Goal: Task Accomplishment & Management: Manage account settings

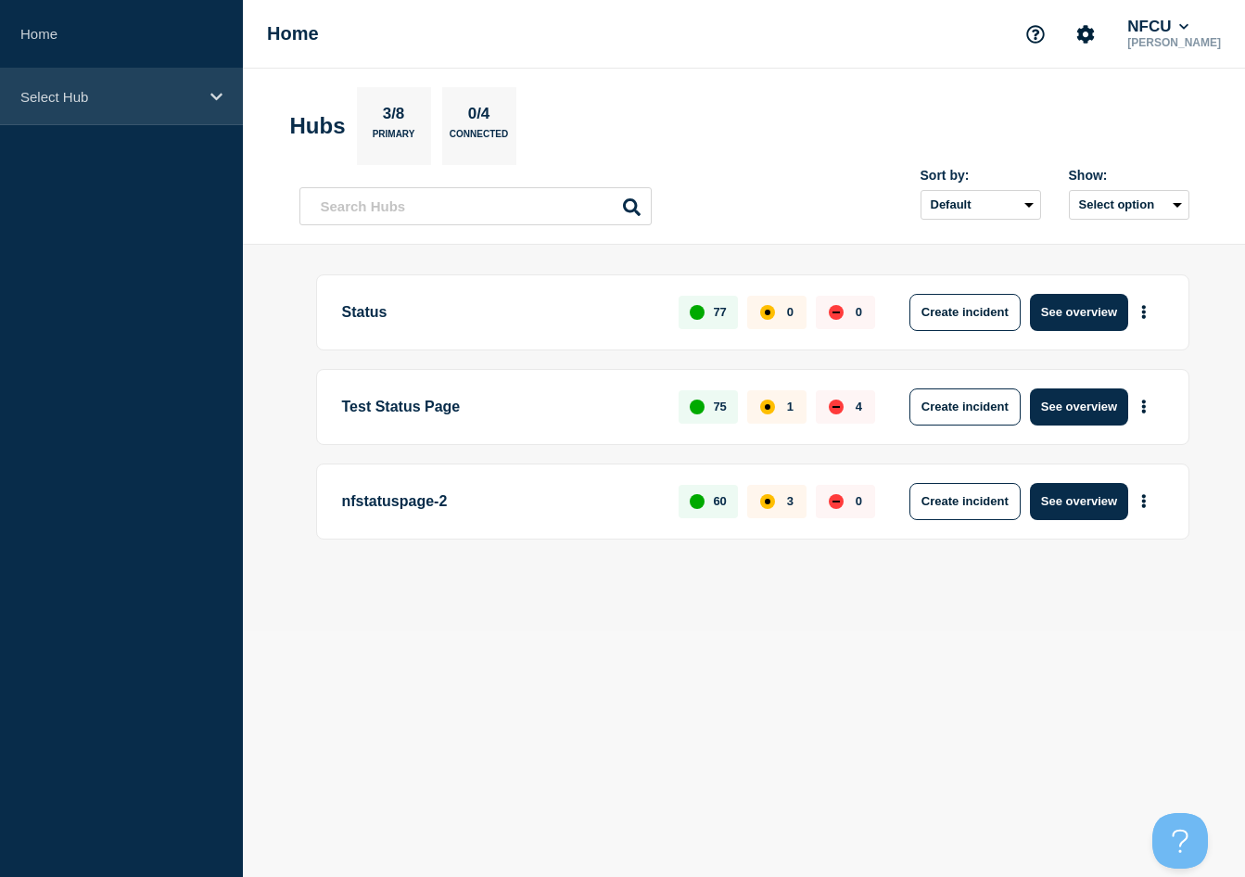
click at [182, 99] on p "Select Hub" at bounding box center [109, 97] width 178 height 16
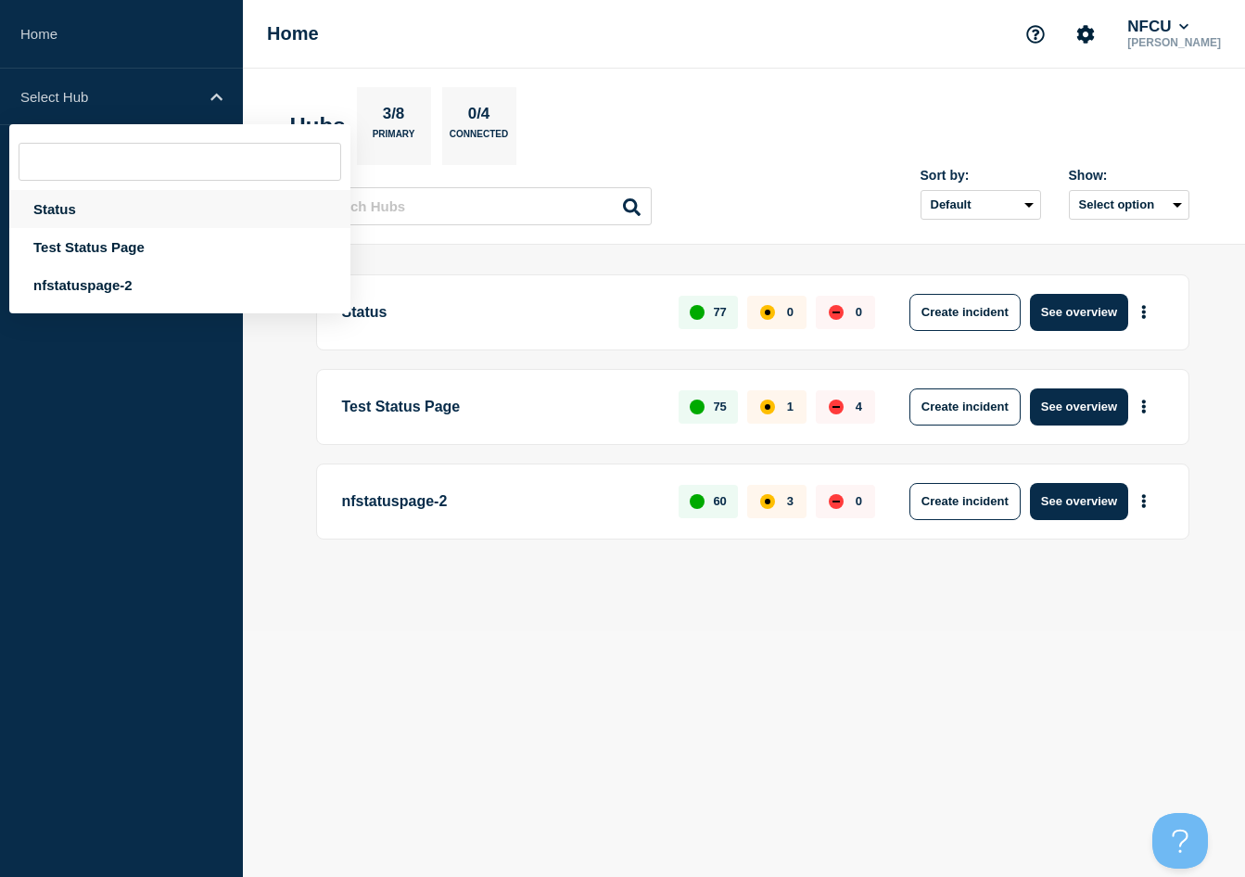
click at [57, 214] on div "Status" at bounding box center [179, 209] width 341 height 38
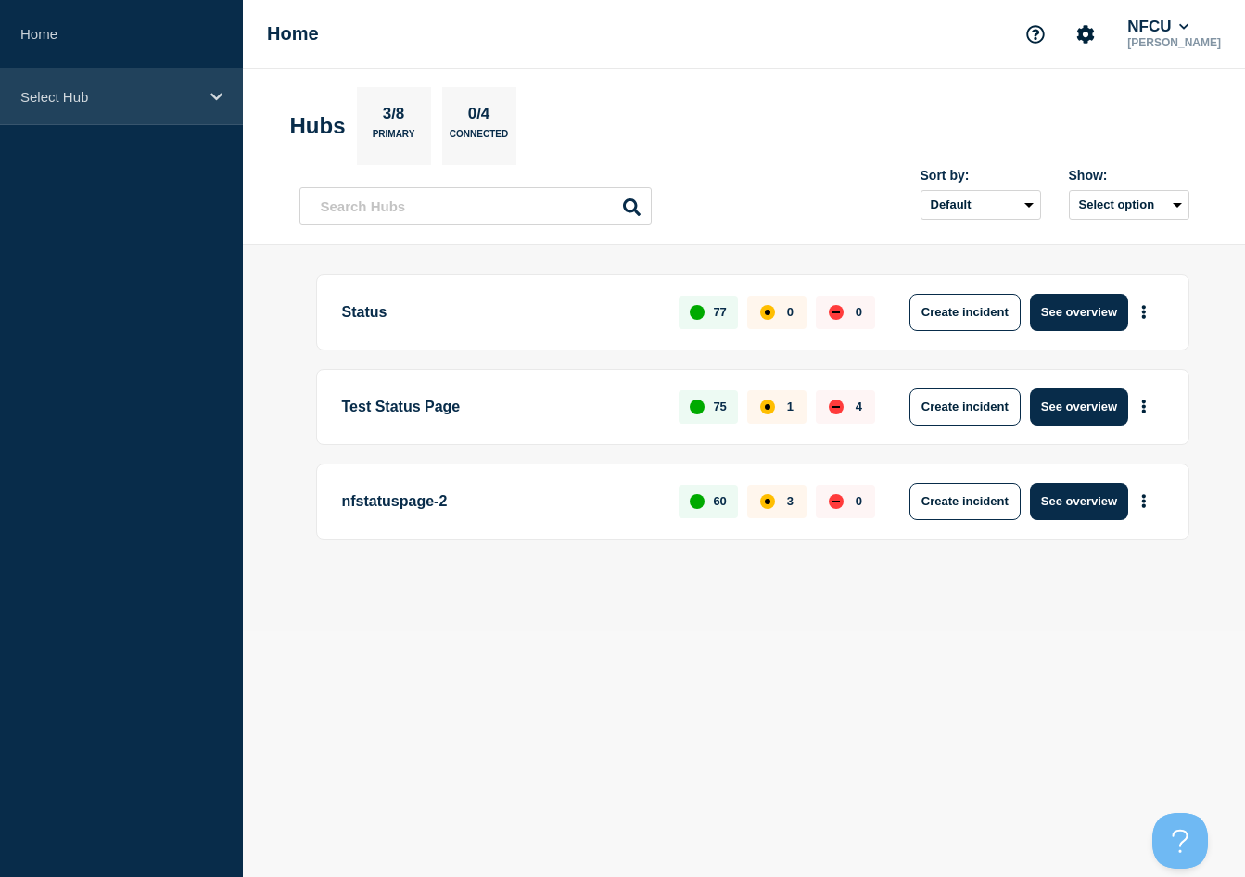
click at [67, 95] on p "Select Hub" at bounding box center [109, 97] width 178 height 16
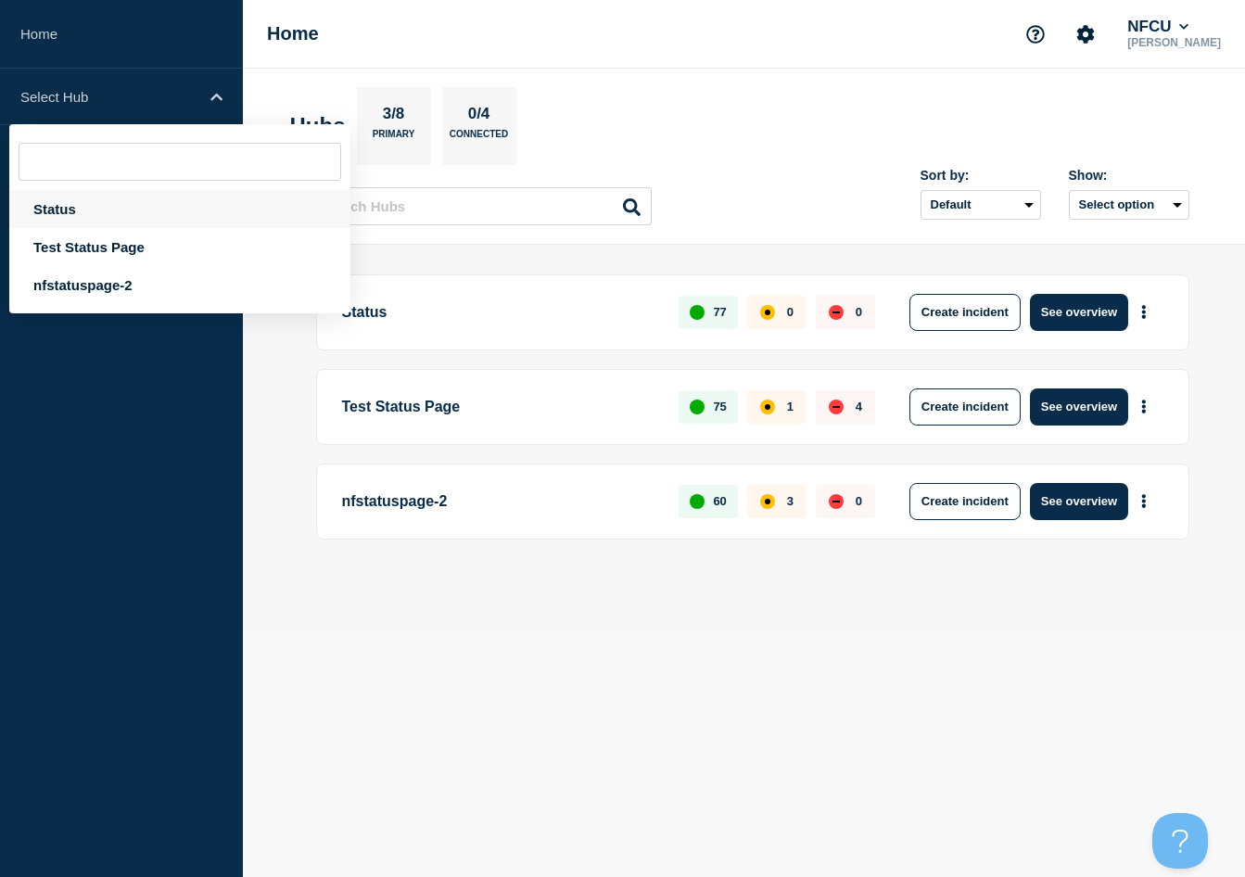
click at [42, 219] on div "Status" at bounding box center [179, 209] width 341 height 38
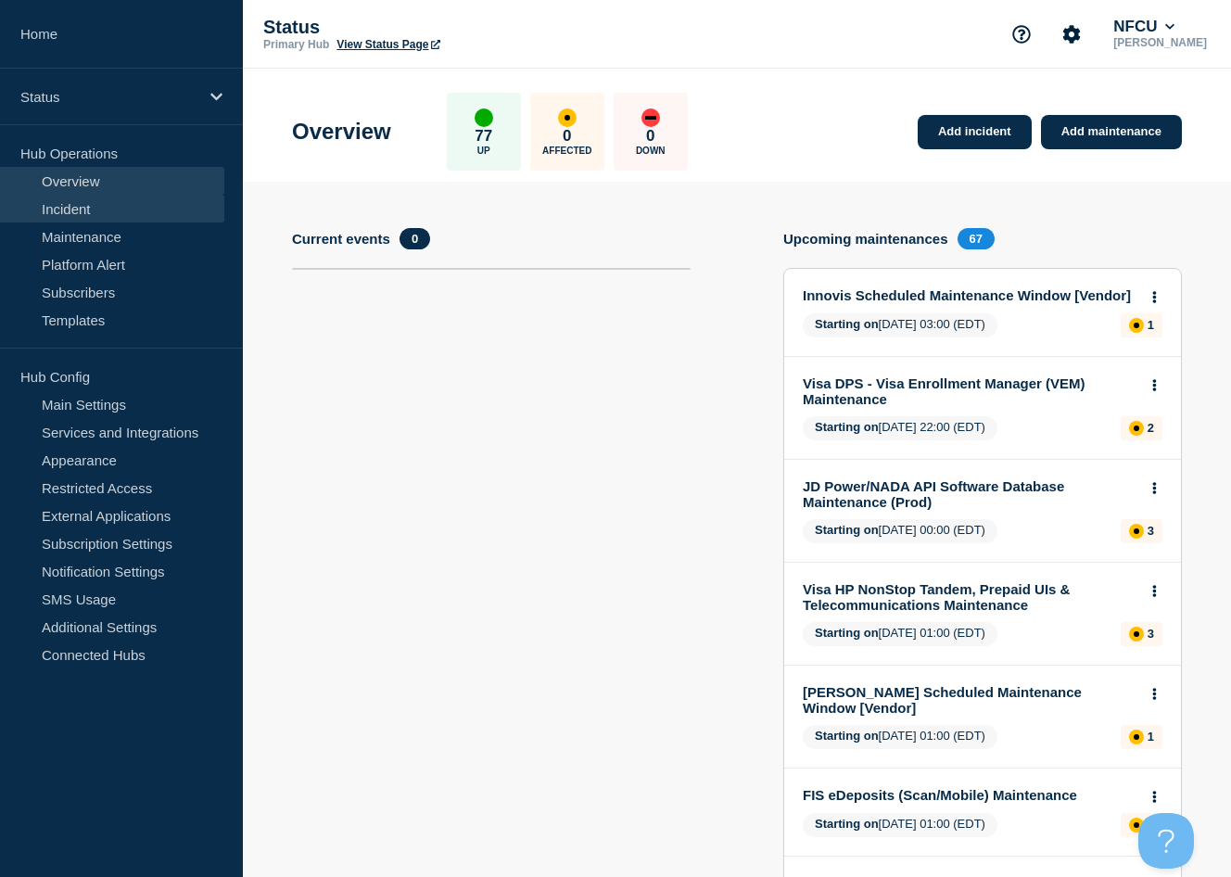
click at [69, 215] on link "Incident" at bounding box center [112, 209] width 224 height 28
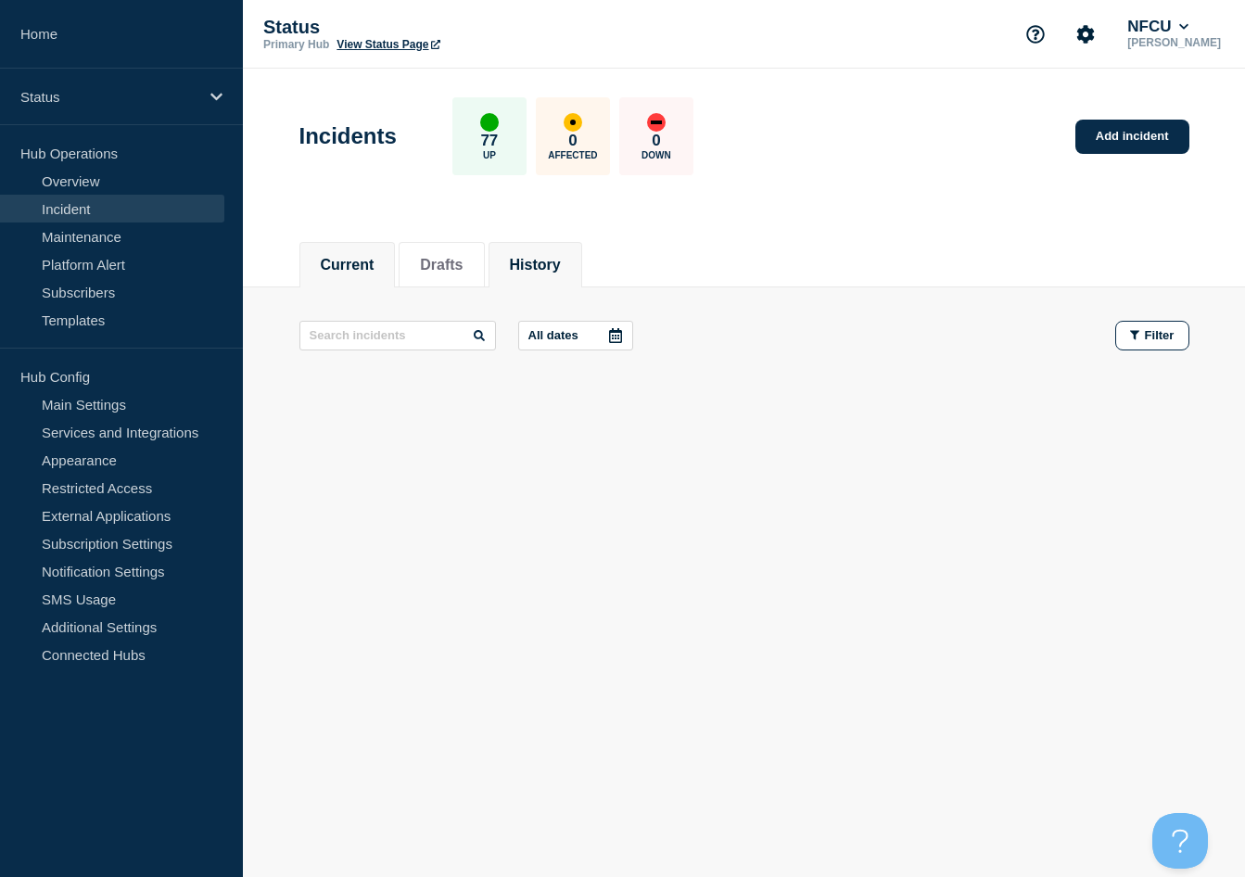
click at [561, 257] on button "History" at bounding box center [535, 265] width 51 height 17
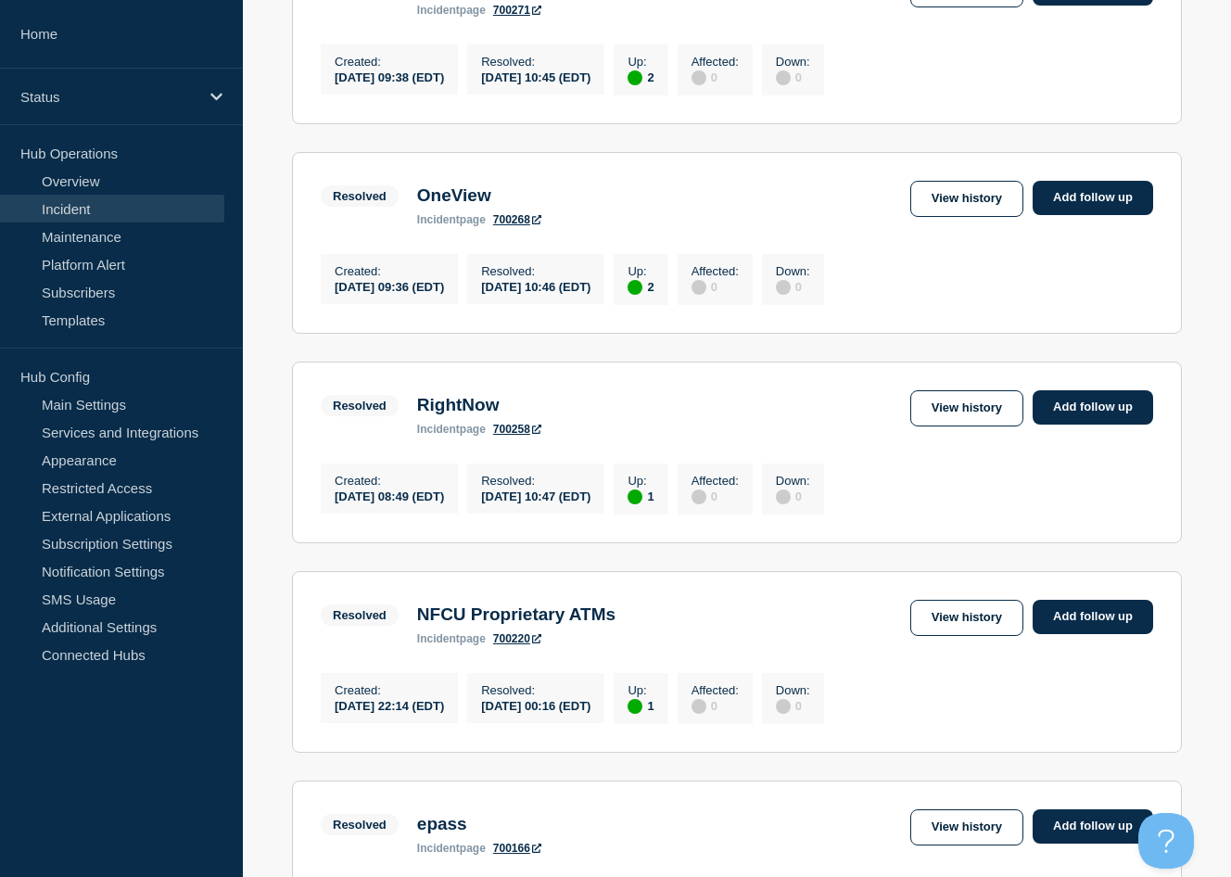
scroll to position [1112, 0]
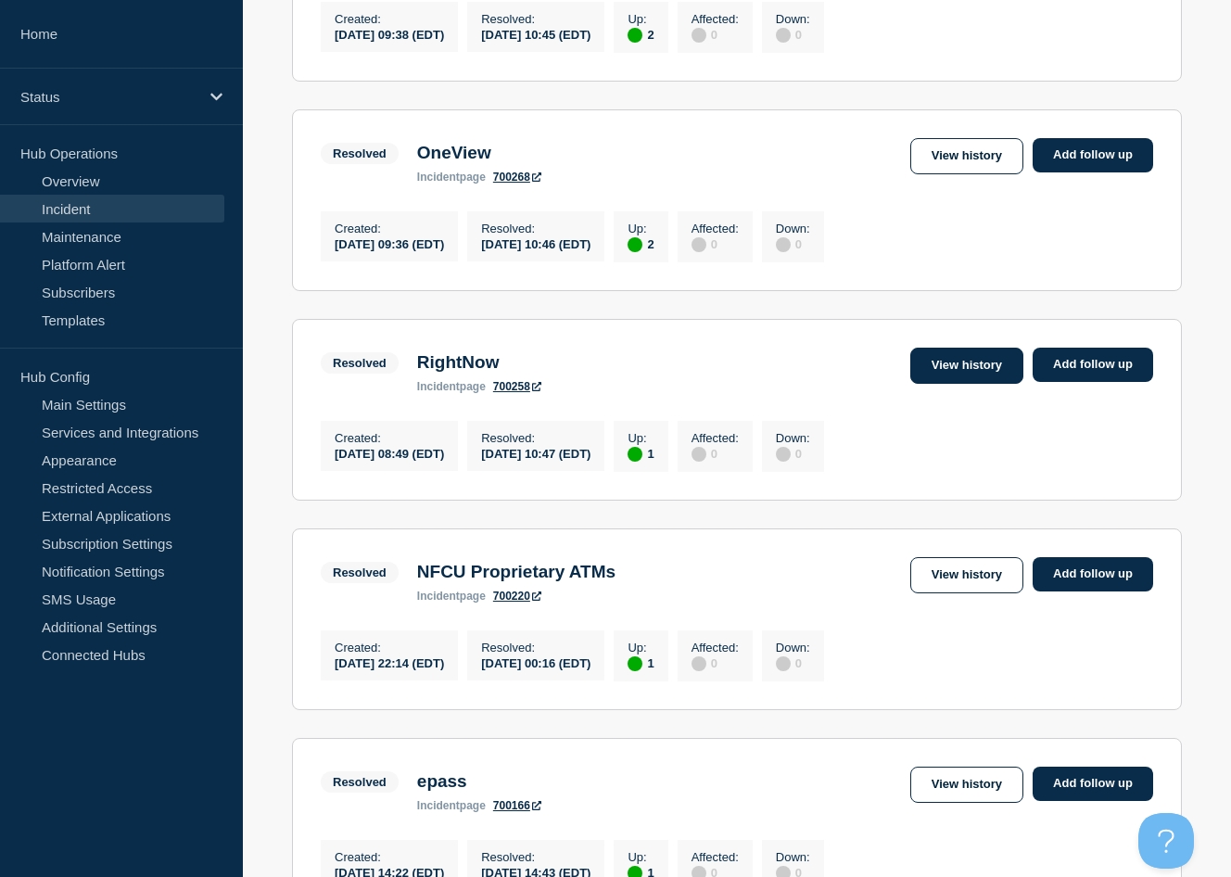
click at [933, 384] on link "View history" at bounding box center [966, 366] width 113 height 36
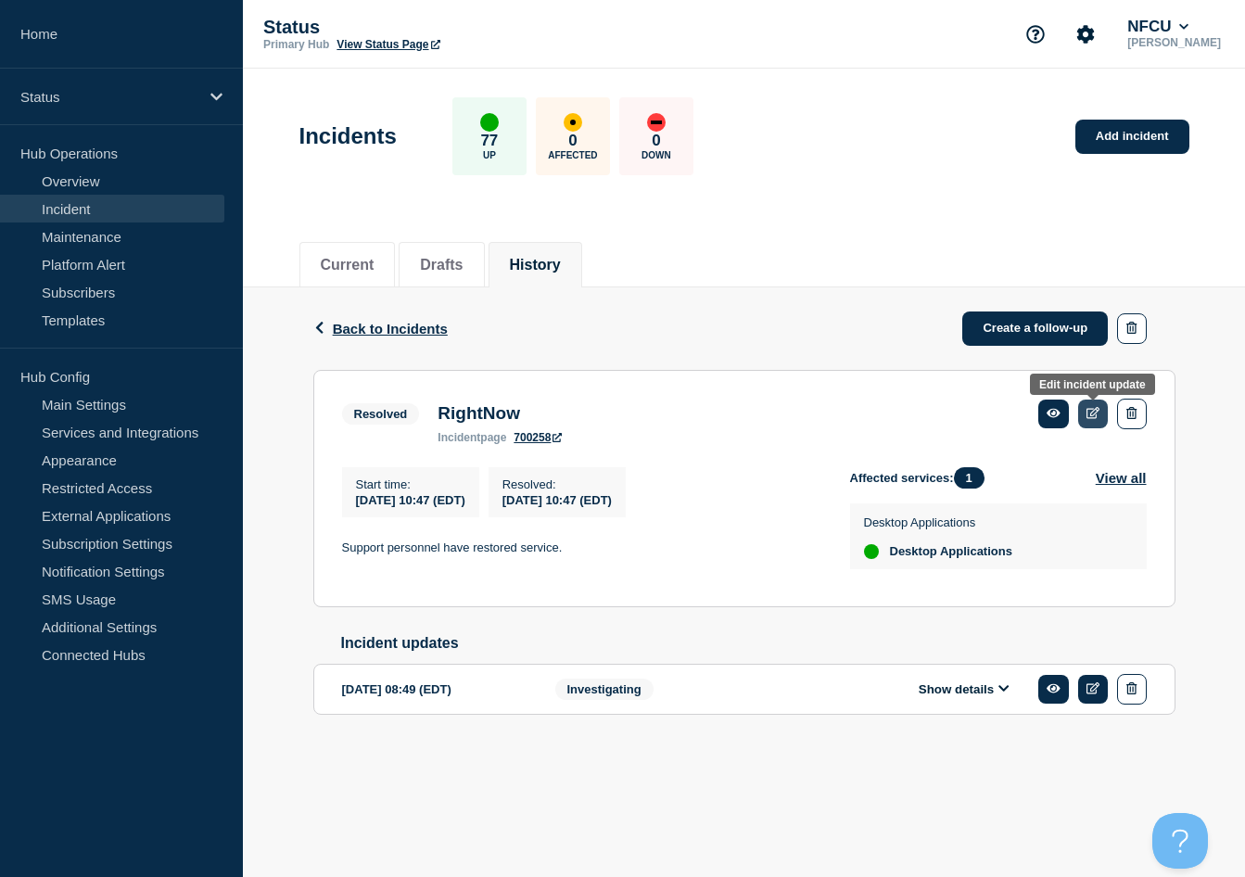
click at [1098, 415] on icon at bounding box center [1093, 413] width 14 height 12
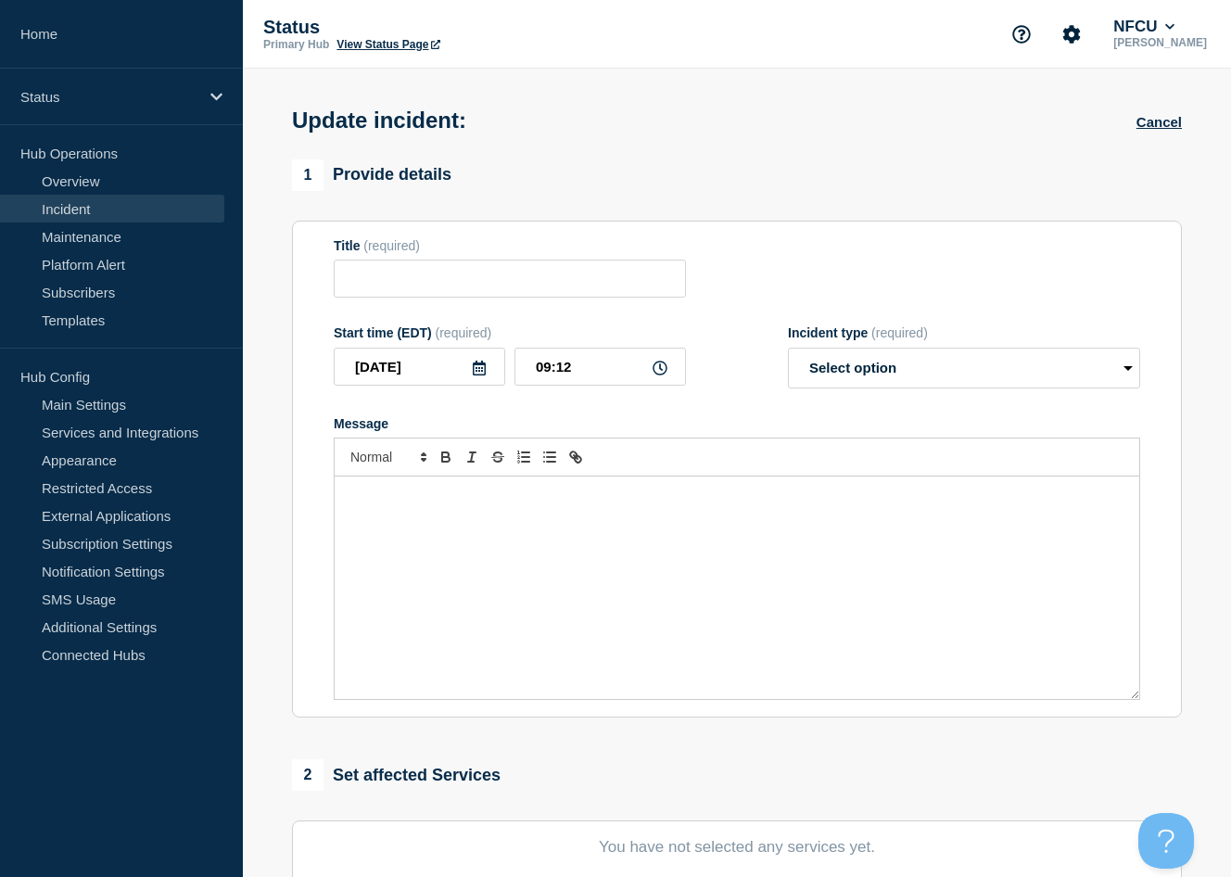
type input "RightNow"
type input "[DATE]"
type input "10:47"
select select "resolved"
radio input "false"
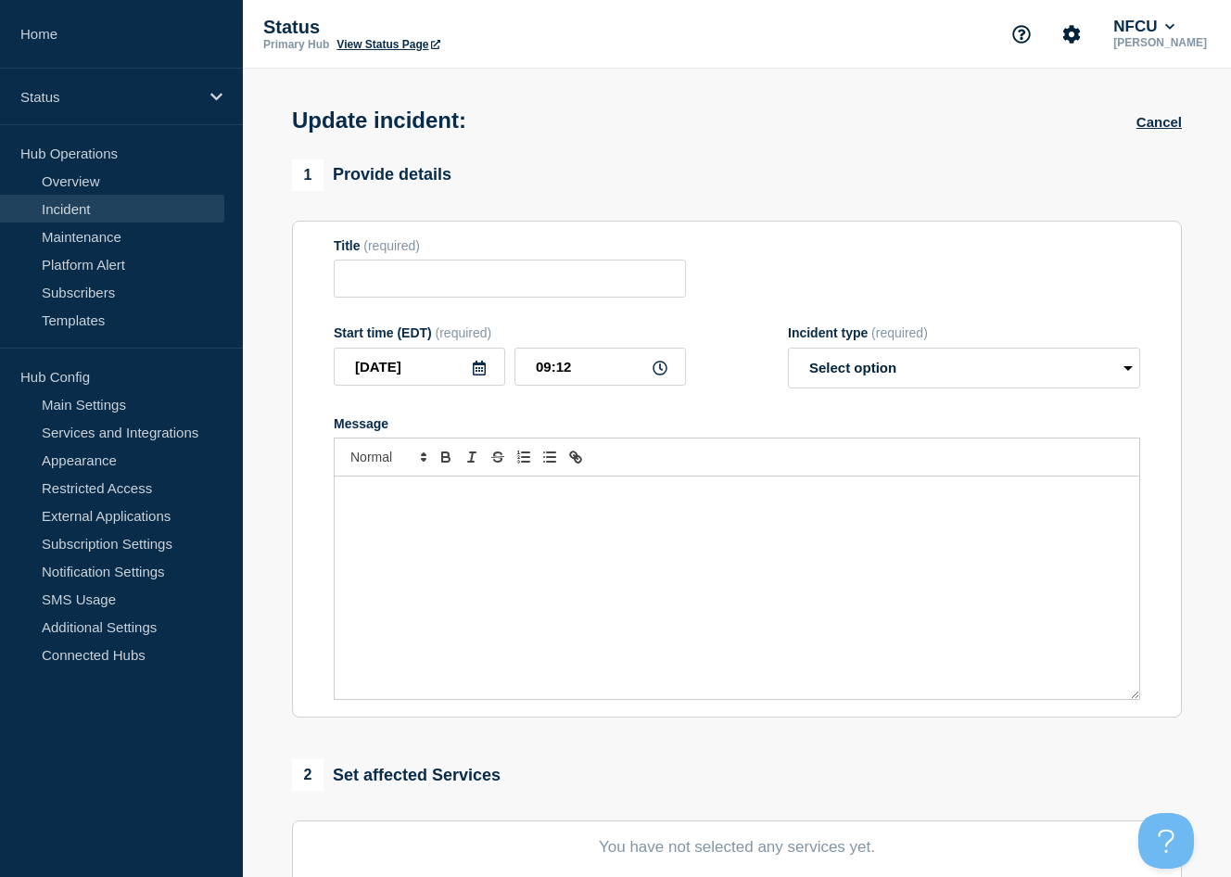
radio input "true"
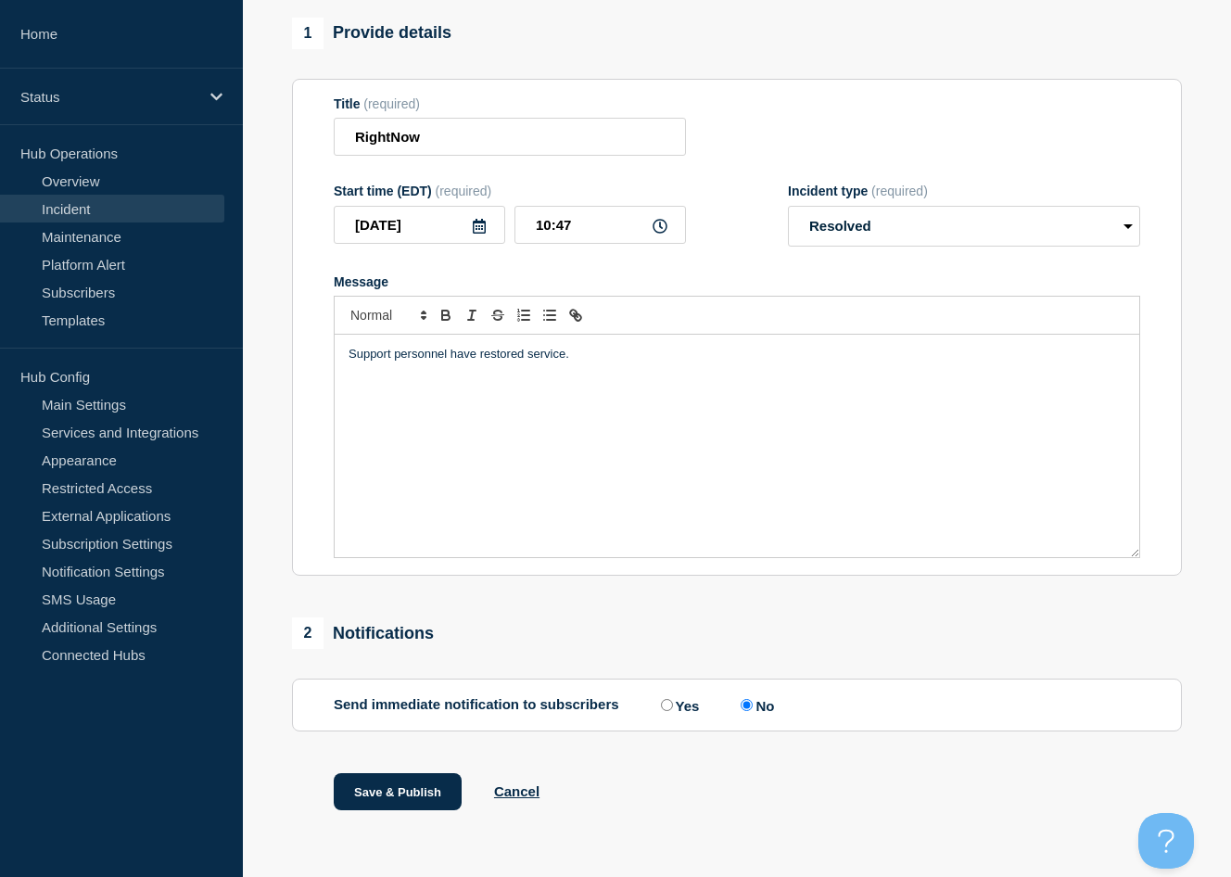
scroll to position [154, 0]
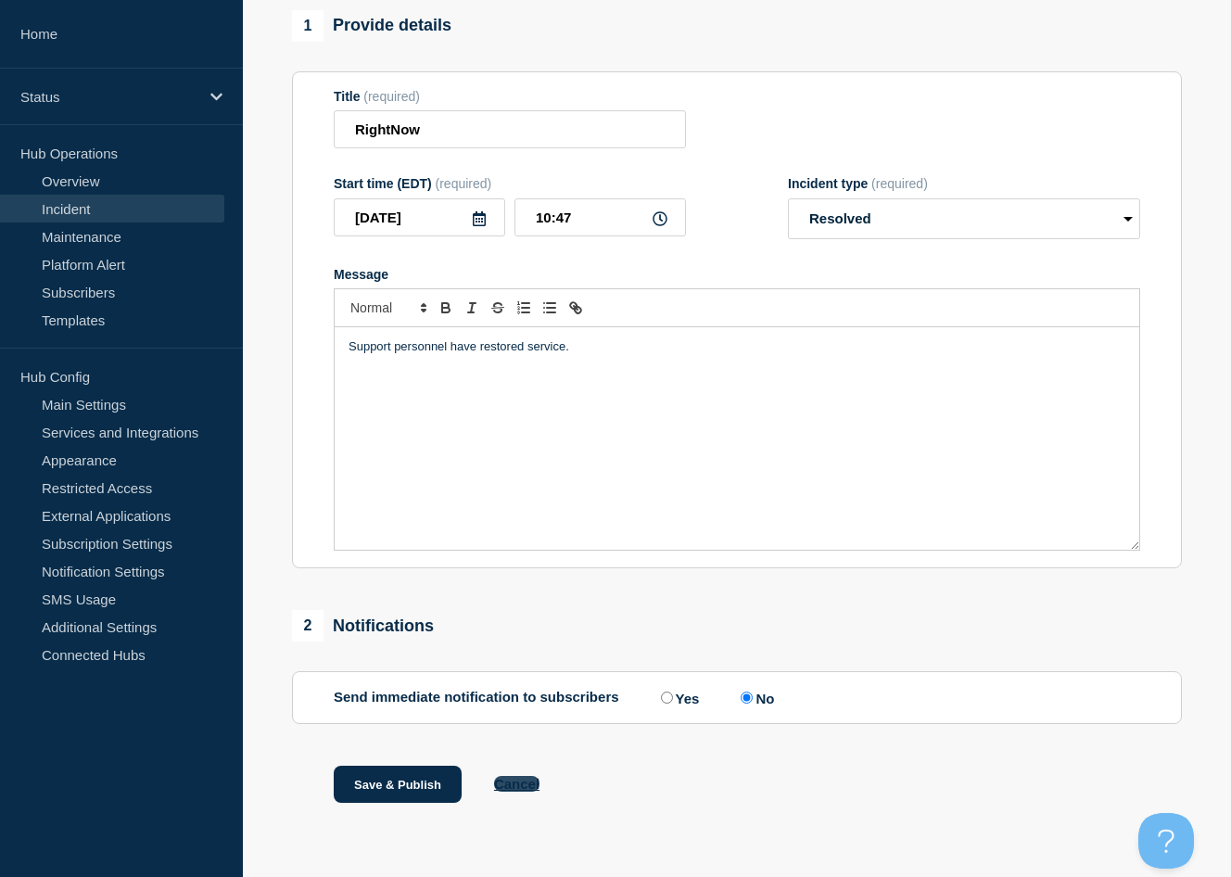
click at [513, 780] on button "Cancel" at bounding box center [516, 784] width 45 height 16
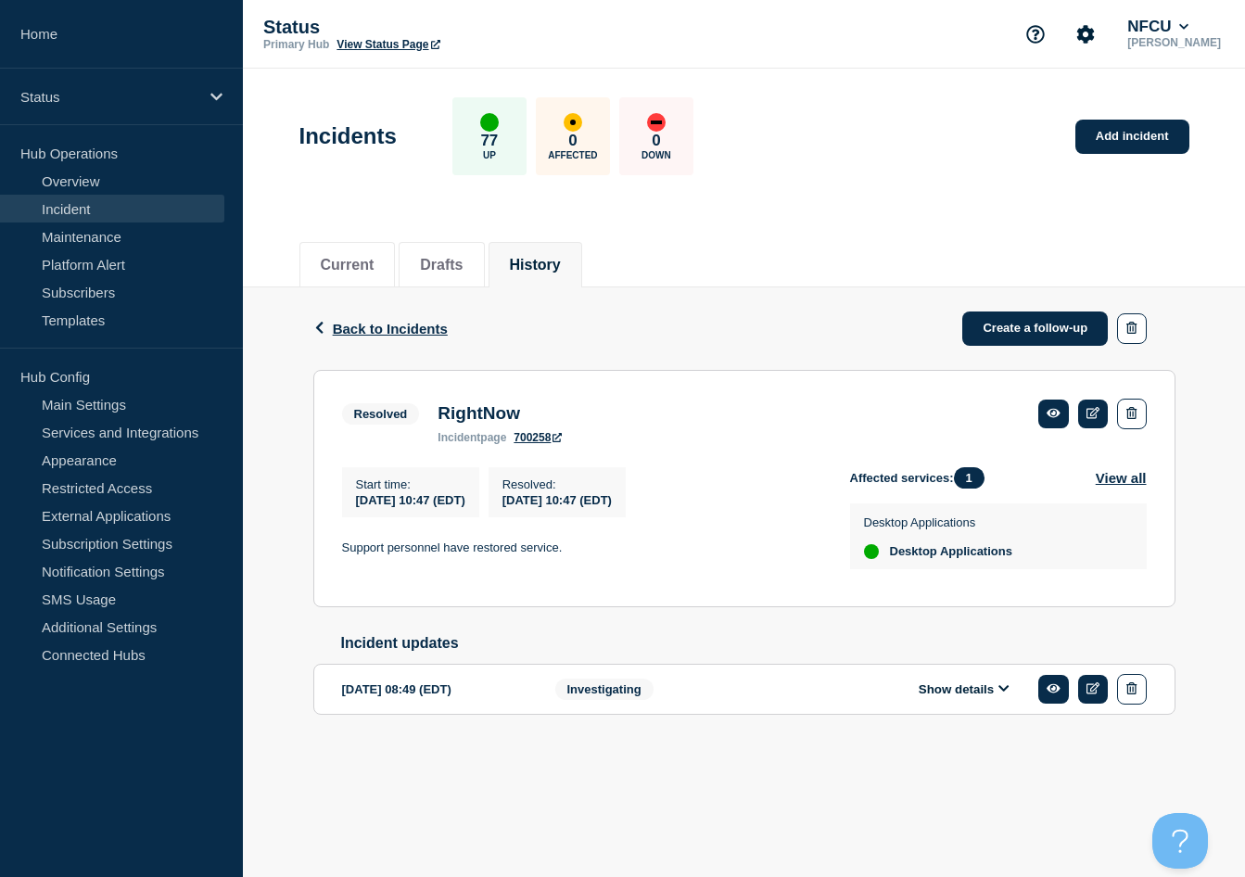
click at [540, 262] on button "History" at bounding box center [535, 265] width 51 height 17
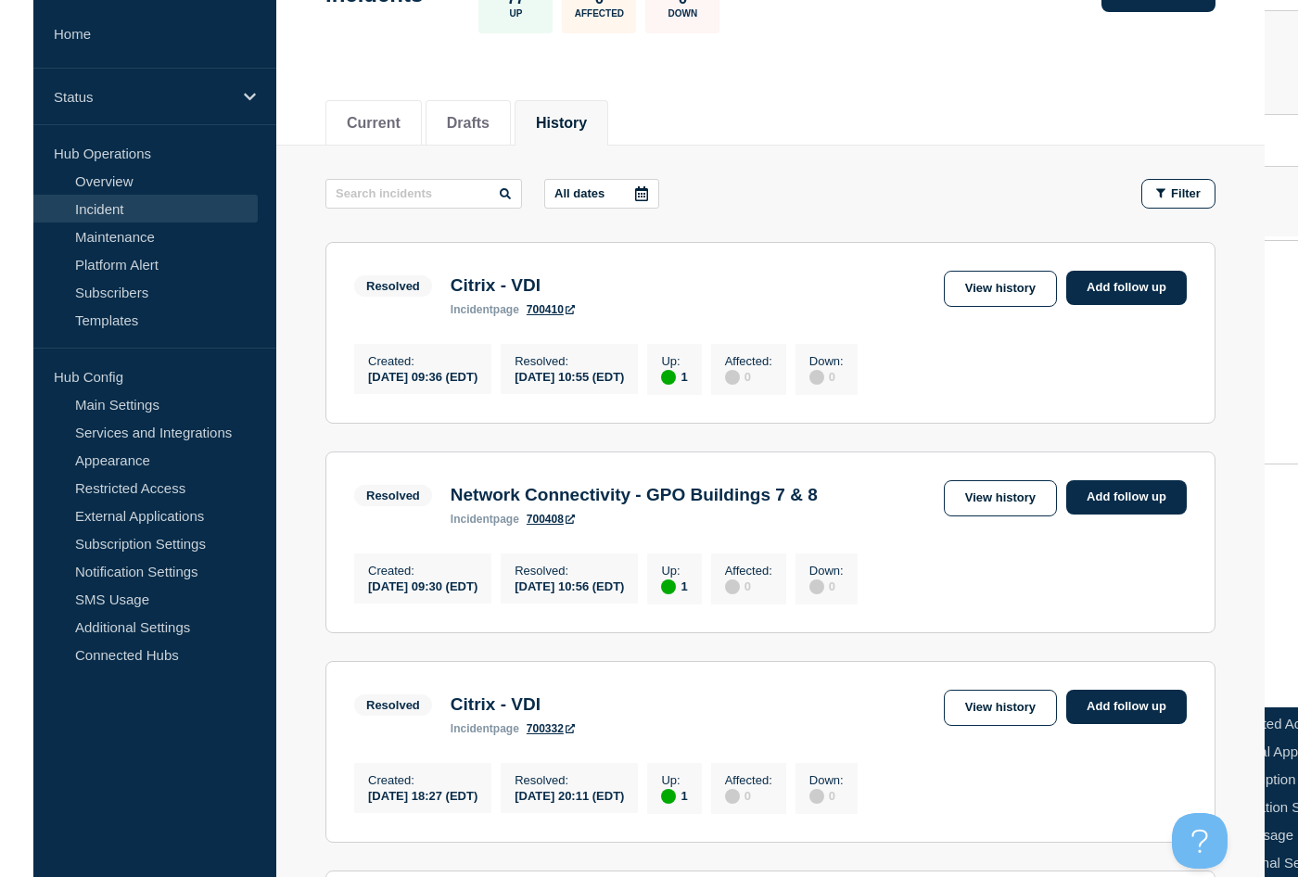
scroll to position [185, 0]
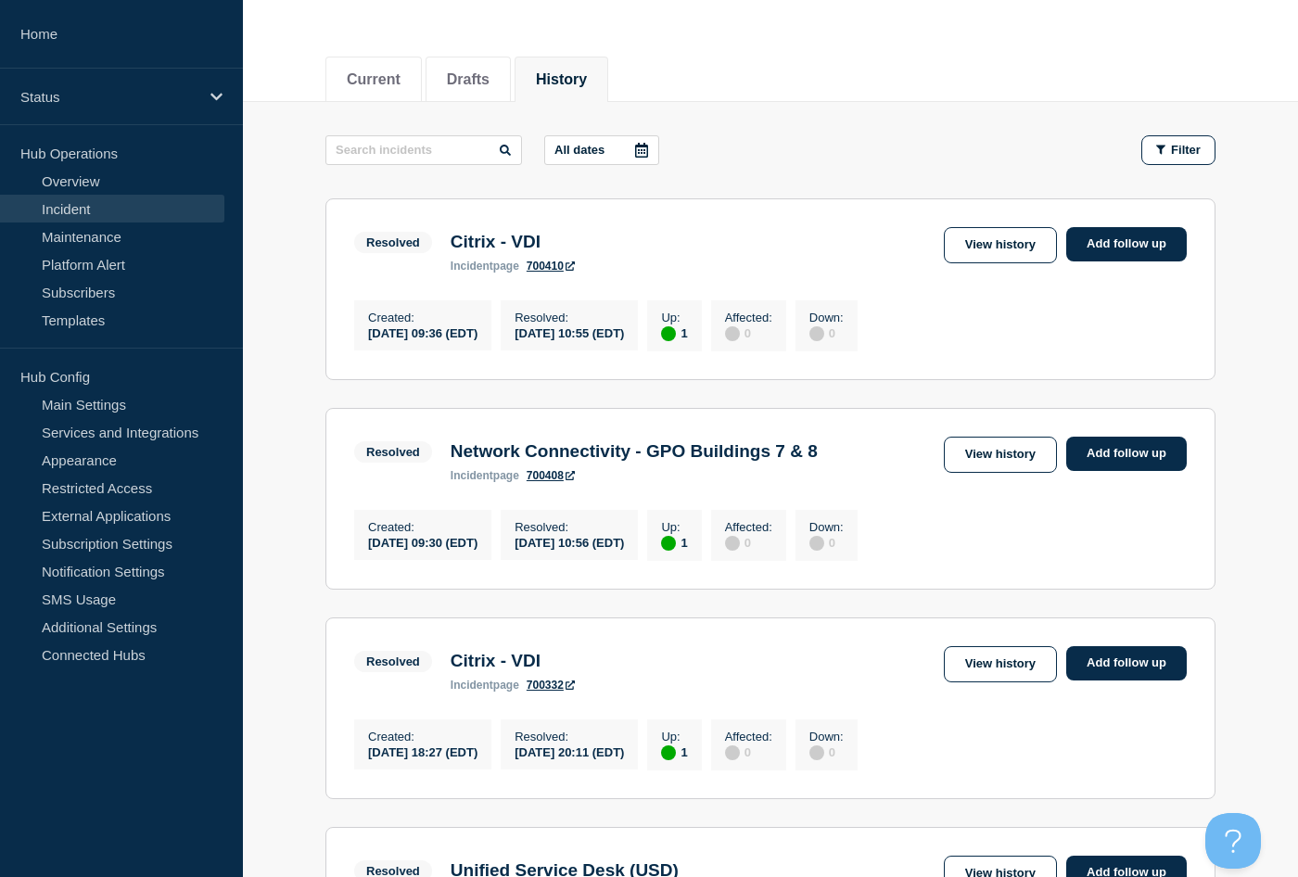
click at [587, 78] on button "History" at bounding box center [561, 79] width 51 height 17
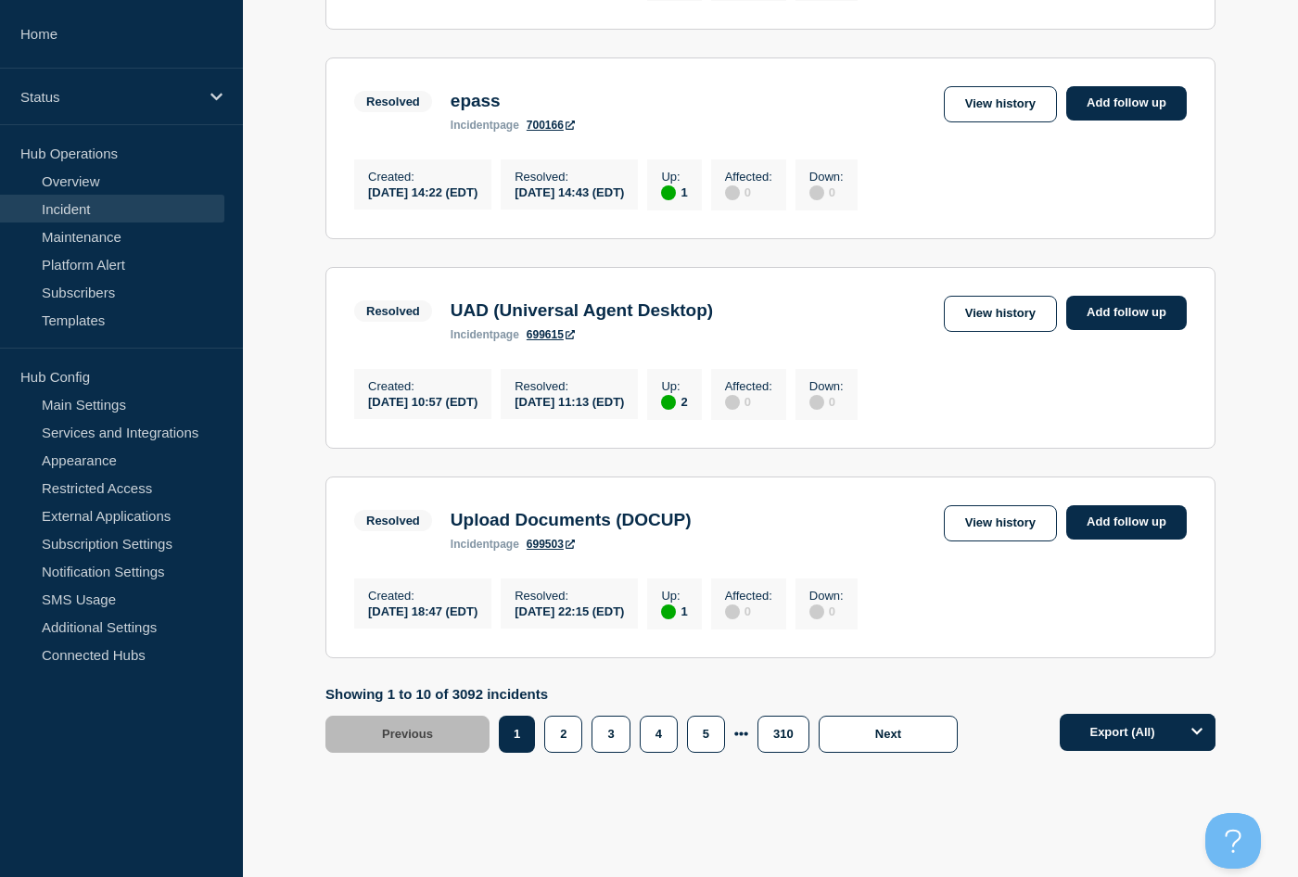
scroll to position [1761, 0]
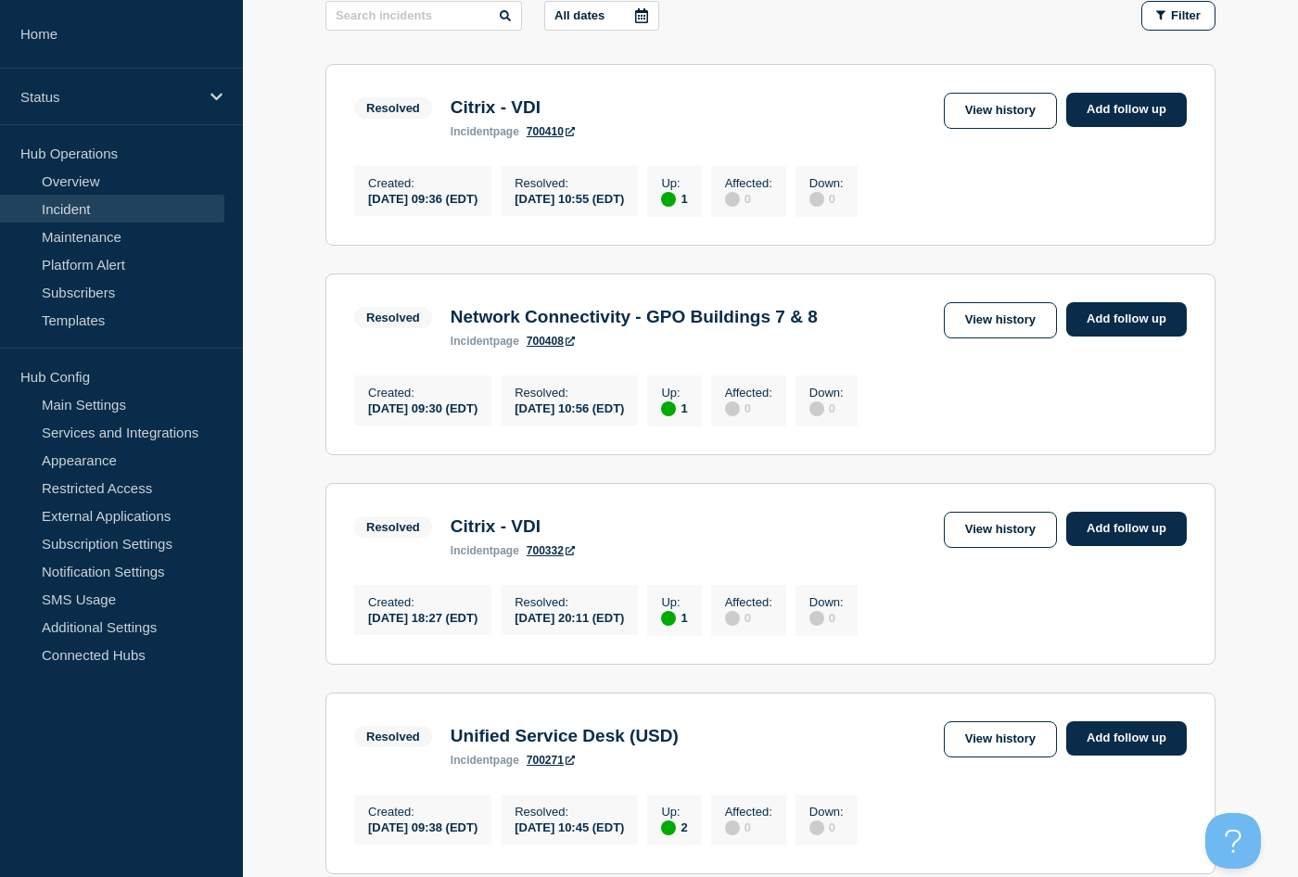
scroll to position [278, 0]
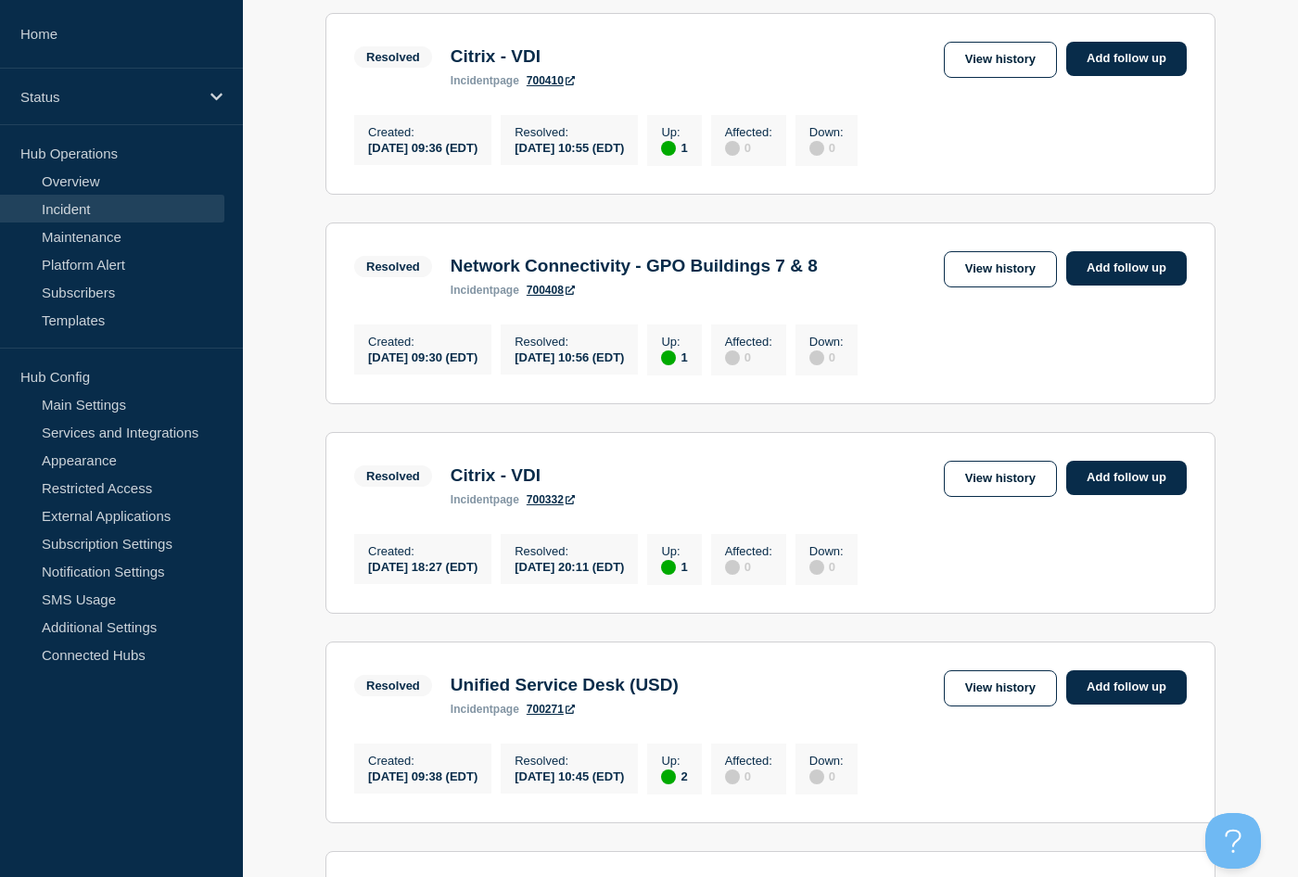
drag, startPoint x: 1009, startPoint y: 495, endPoint x: 976, endPoint y: 492, distance: 32.6
click at [1009, 495] on link "View history" at bounding box center [1000, 479] width 113 height 36
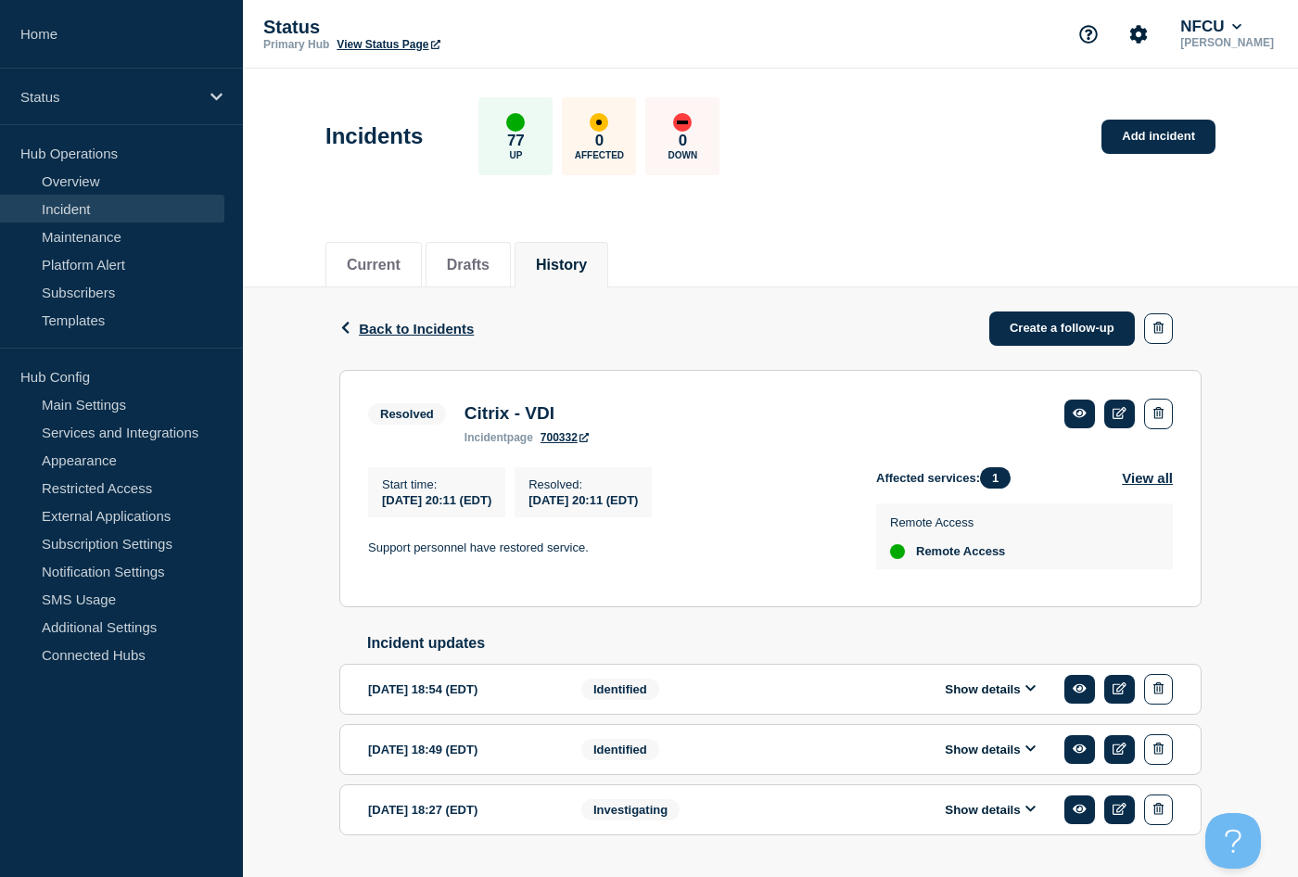
click at [554, 273] on li "History" at bounding box center [561, 264] width 94 height 45
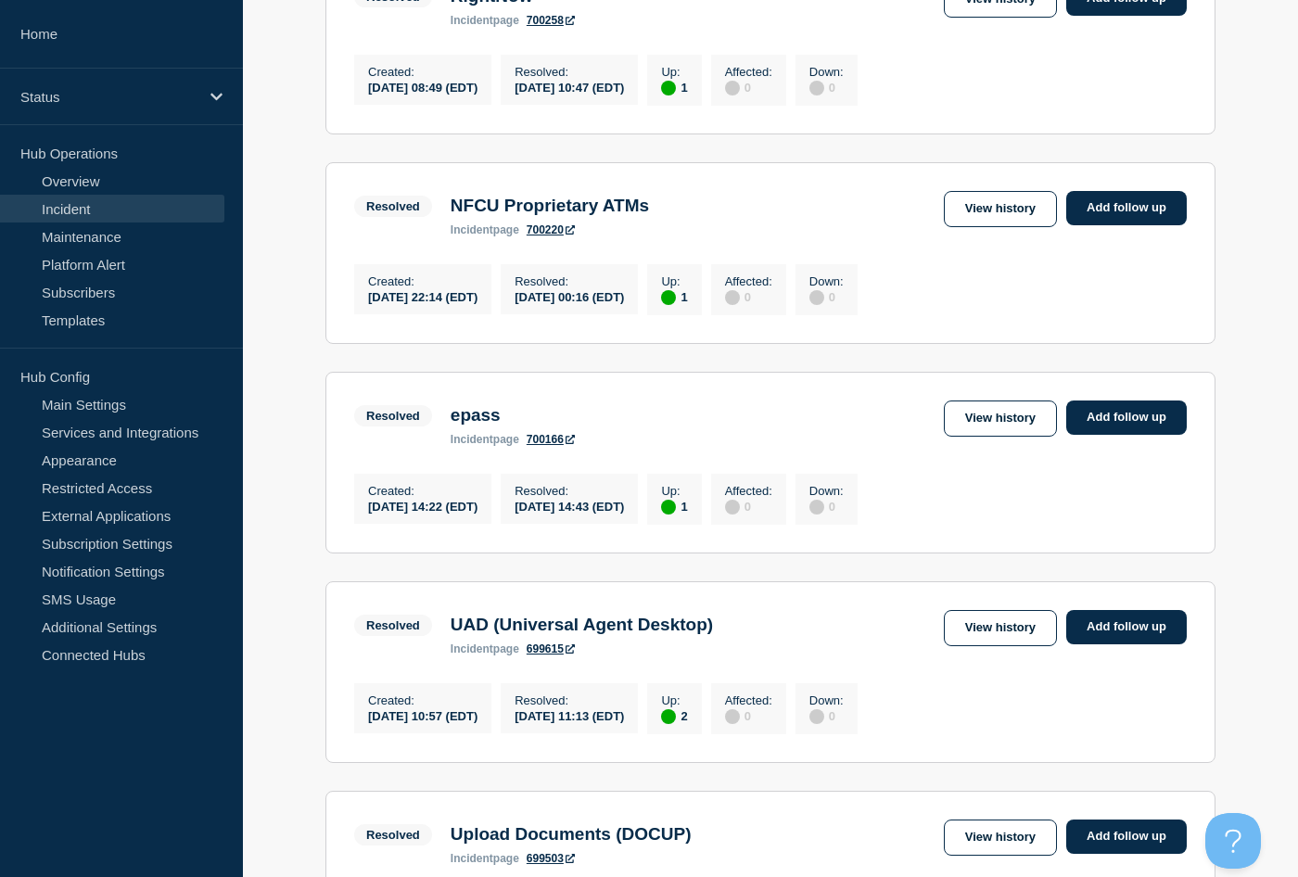
scroll to position [1483, 0]
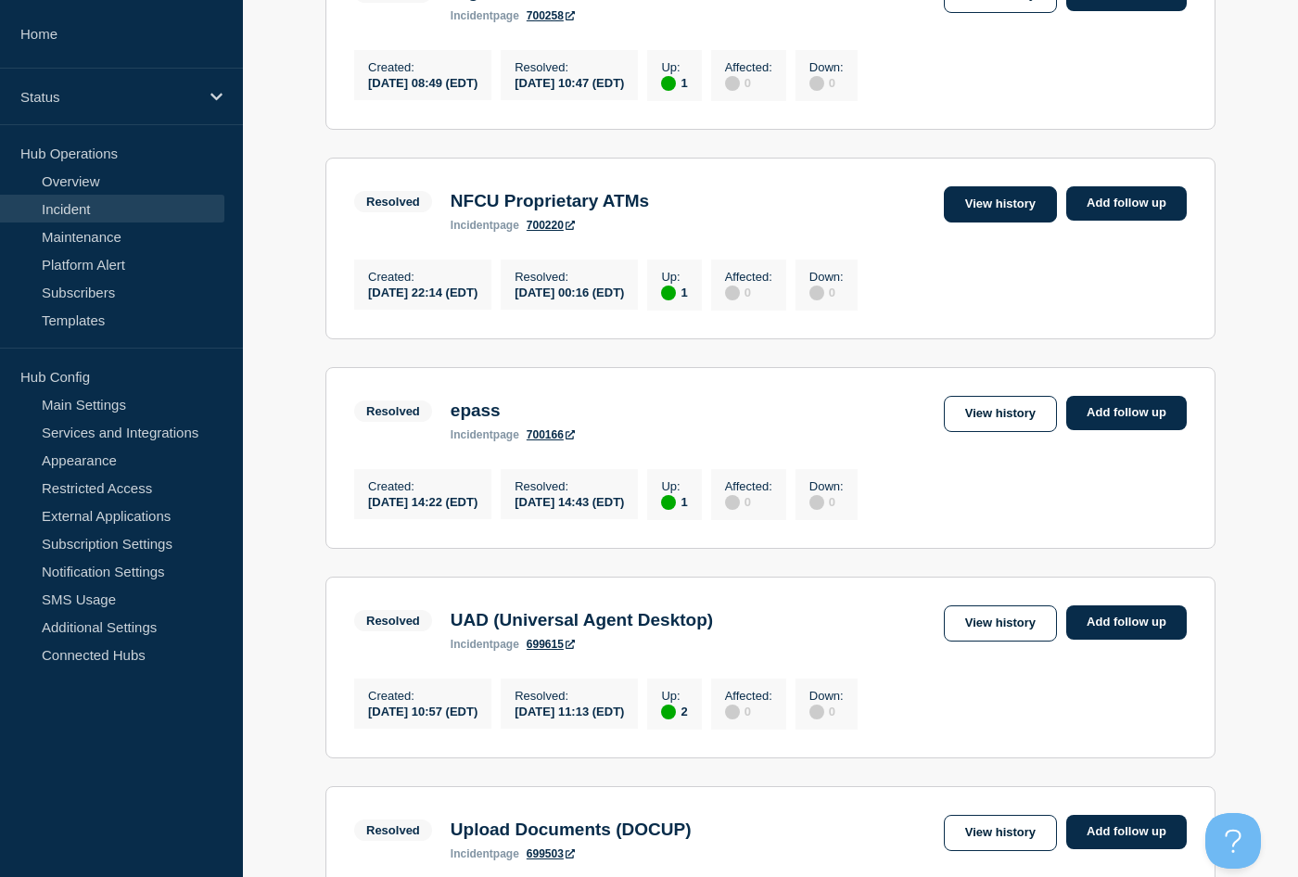
click at [1022, 222] on link "View history" at bounding box center [1000, 204] width 113 height 36
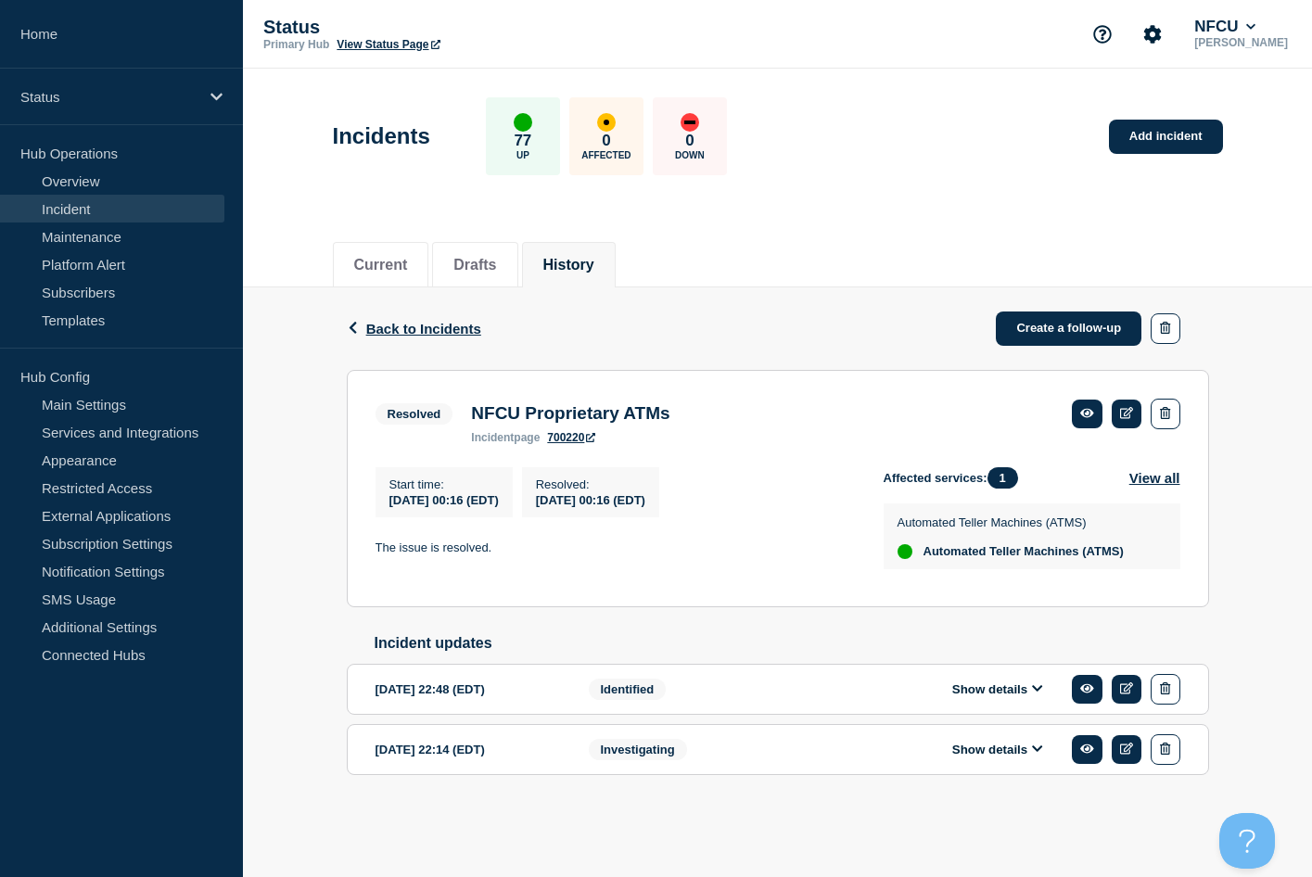
click at [594, 266] on button "History" at bounding box center [568, 265] width 51 height 17
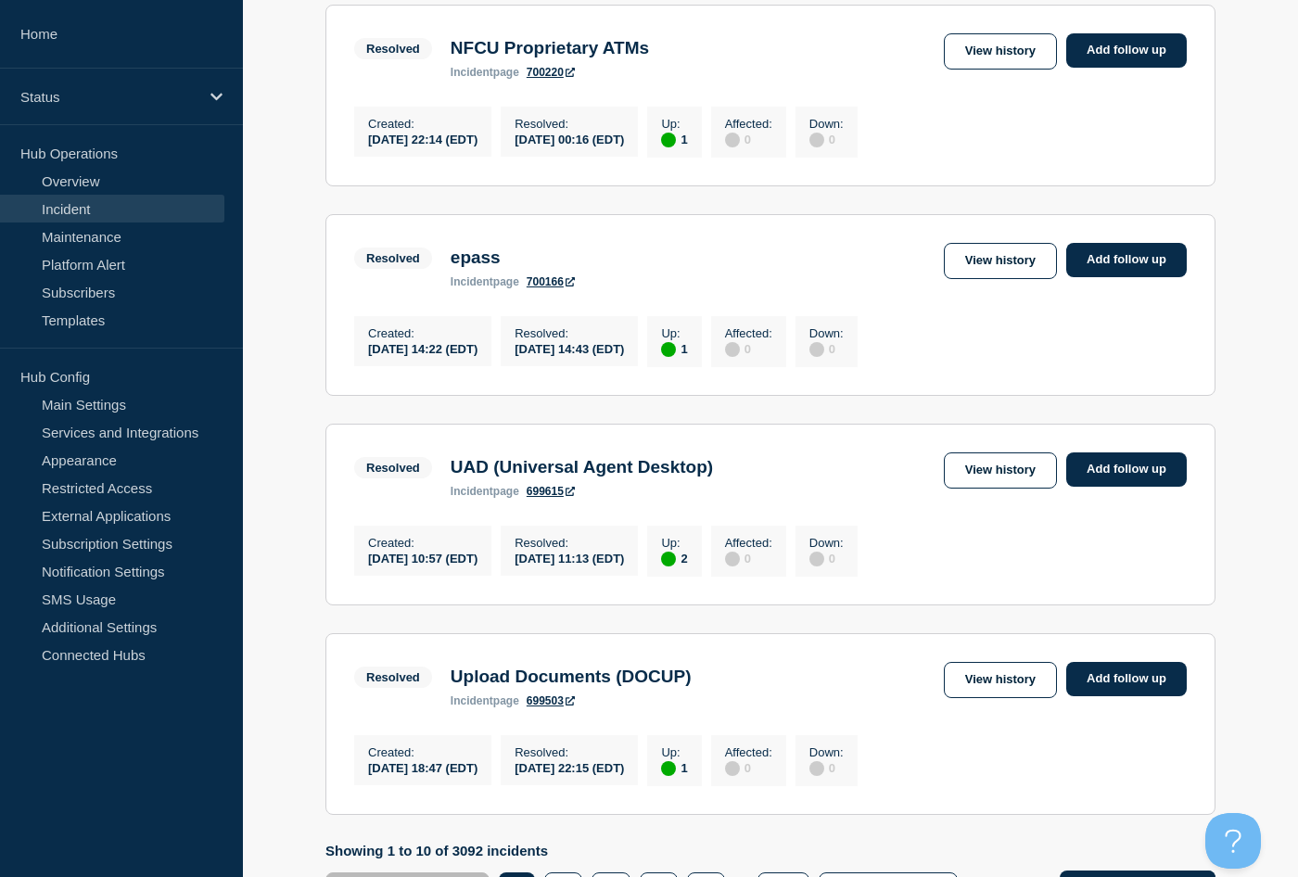
scroll to position [1669, 0]
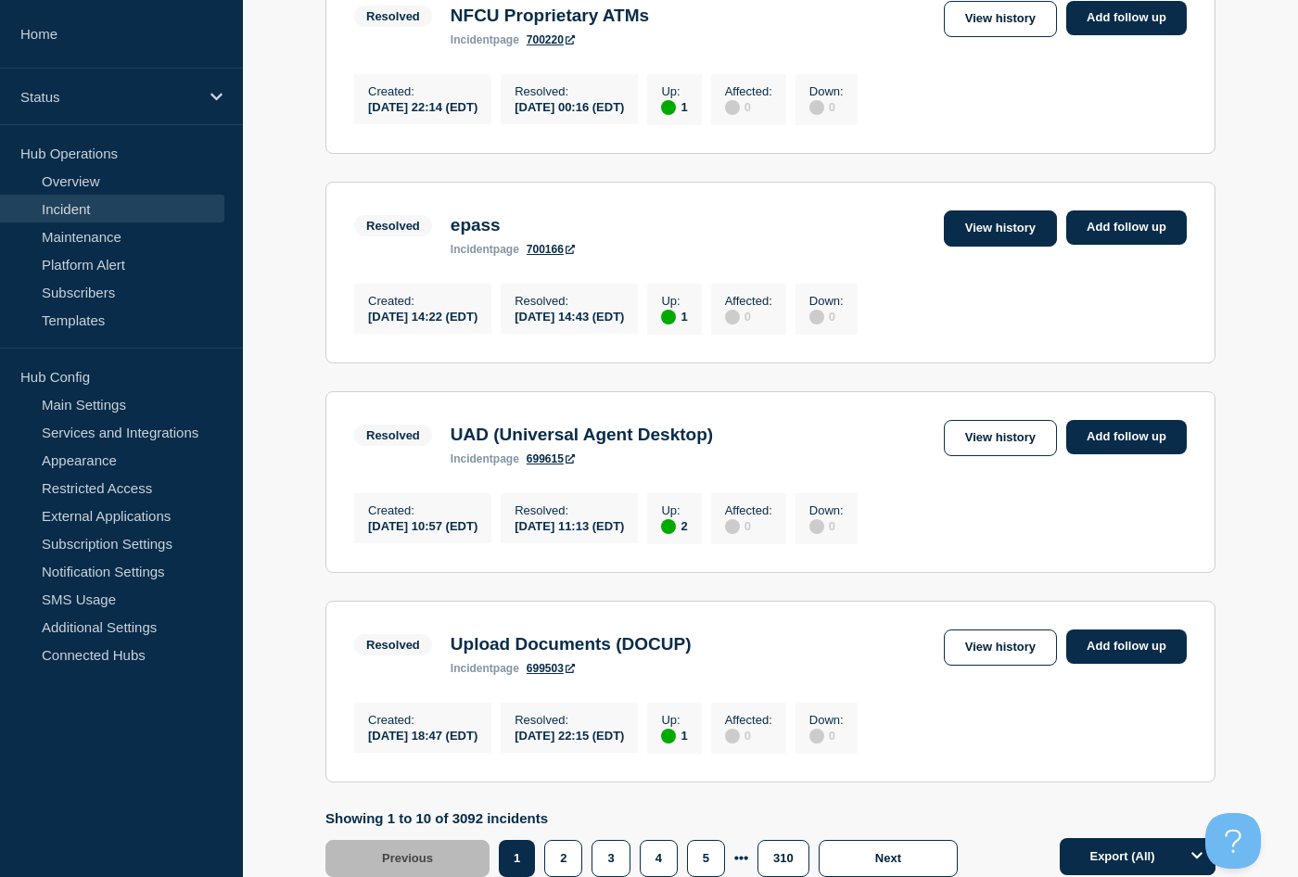
click at [987, 247] on link "View history" at bounding box center [1000, 228] width 113 height 36
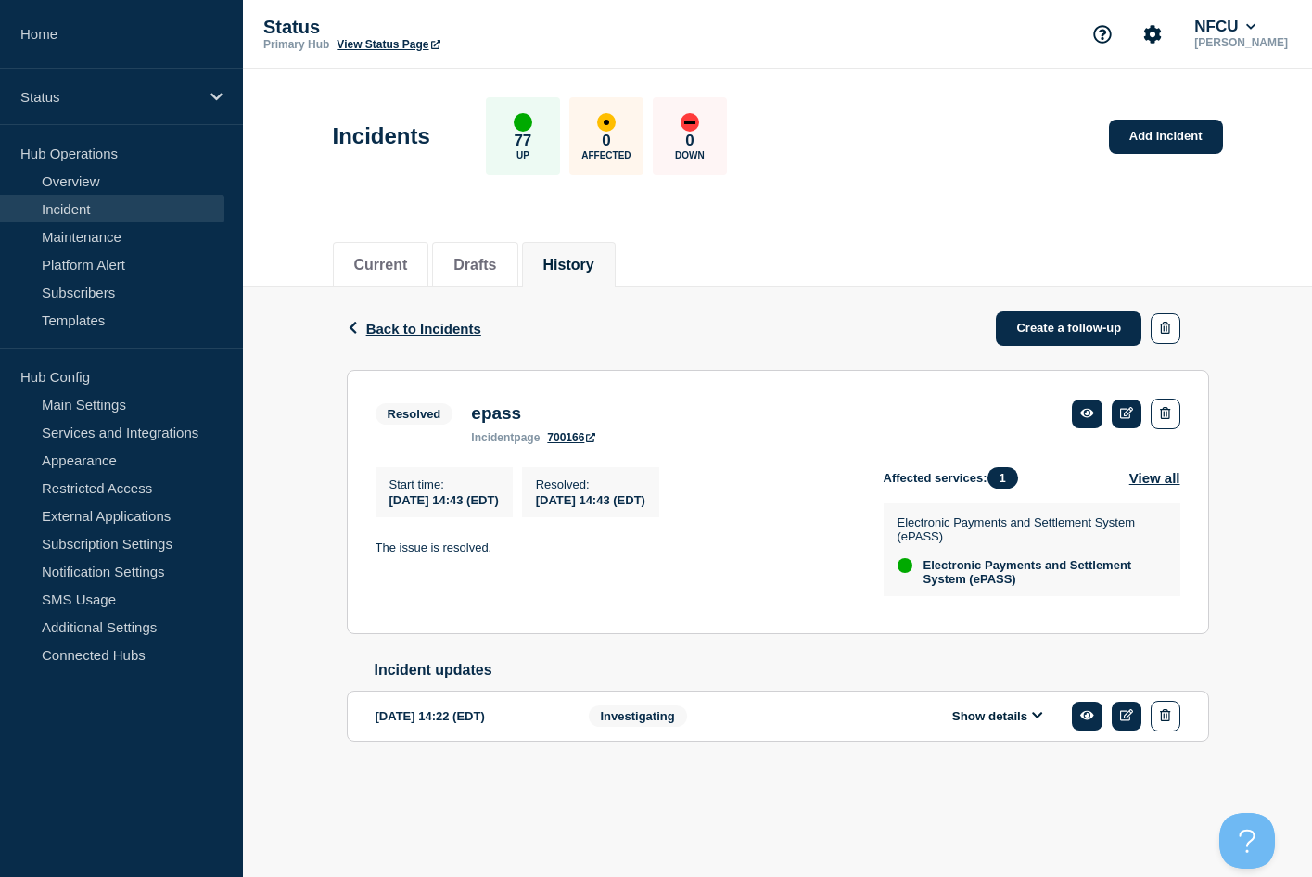
click at [1244, 427] on div "Back Back to Incidents Create a follow-up Resolved epass Start time [DATE] 14:4…" at bounding box center [777, 543] width 1069 height 513
click at [1238, 342] on div "Back Back to Incidents Create a follow-up Resolved epass Start time [DATE] 14:4…" at bounding box center [777, 543] width 1069 height 513
click at [1120, 420] on link at bounding box center [1126, 414] width 31 height 29
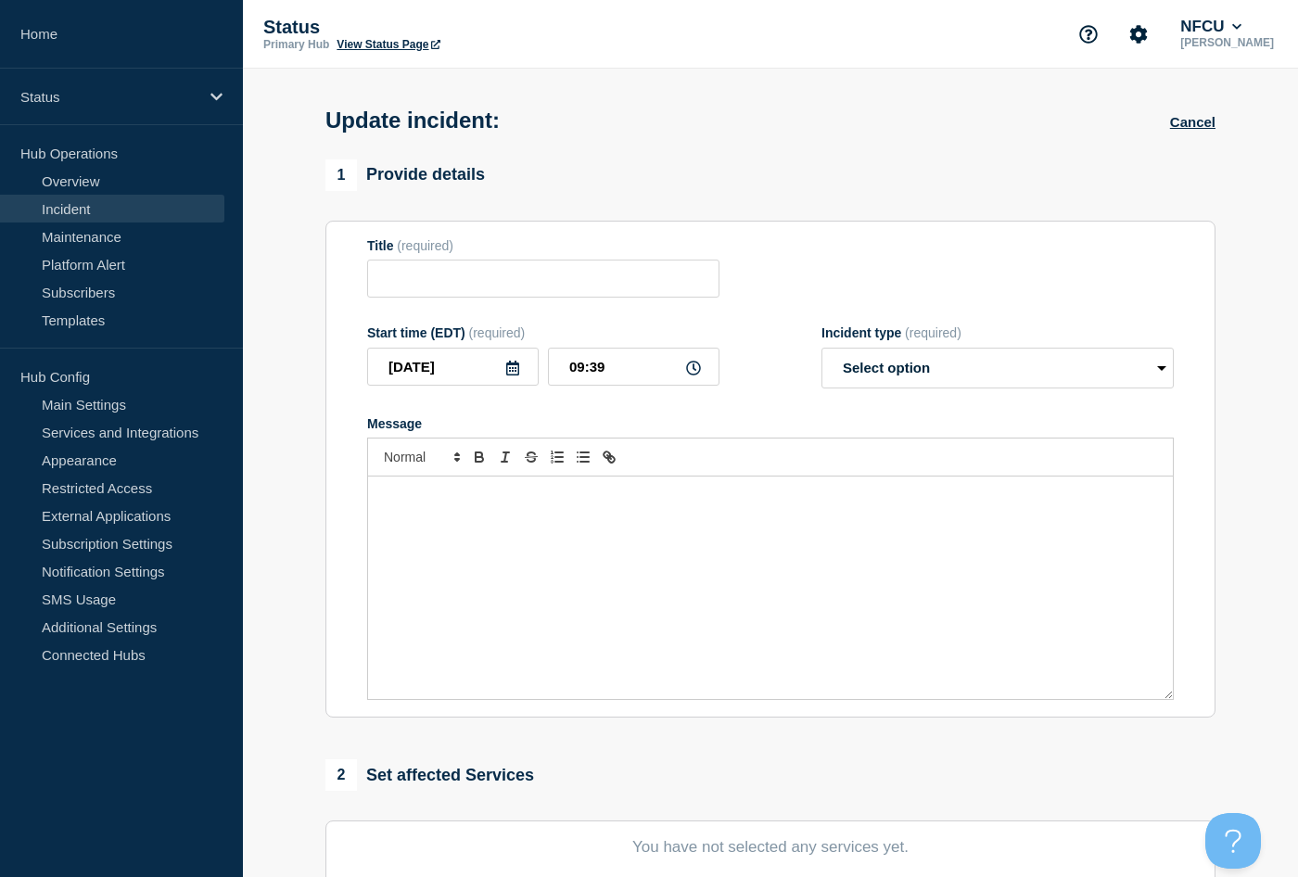
type input "epass"
type input "[DATE]"
type input "14:43"
select select "resolved"
radio input "false"
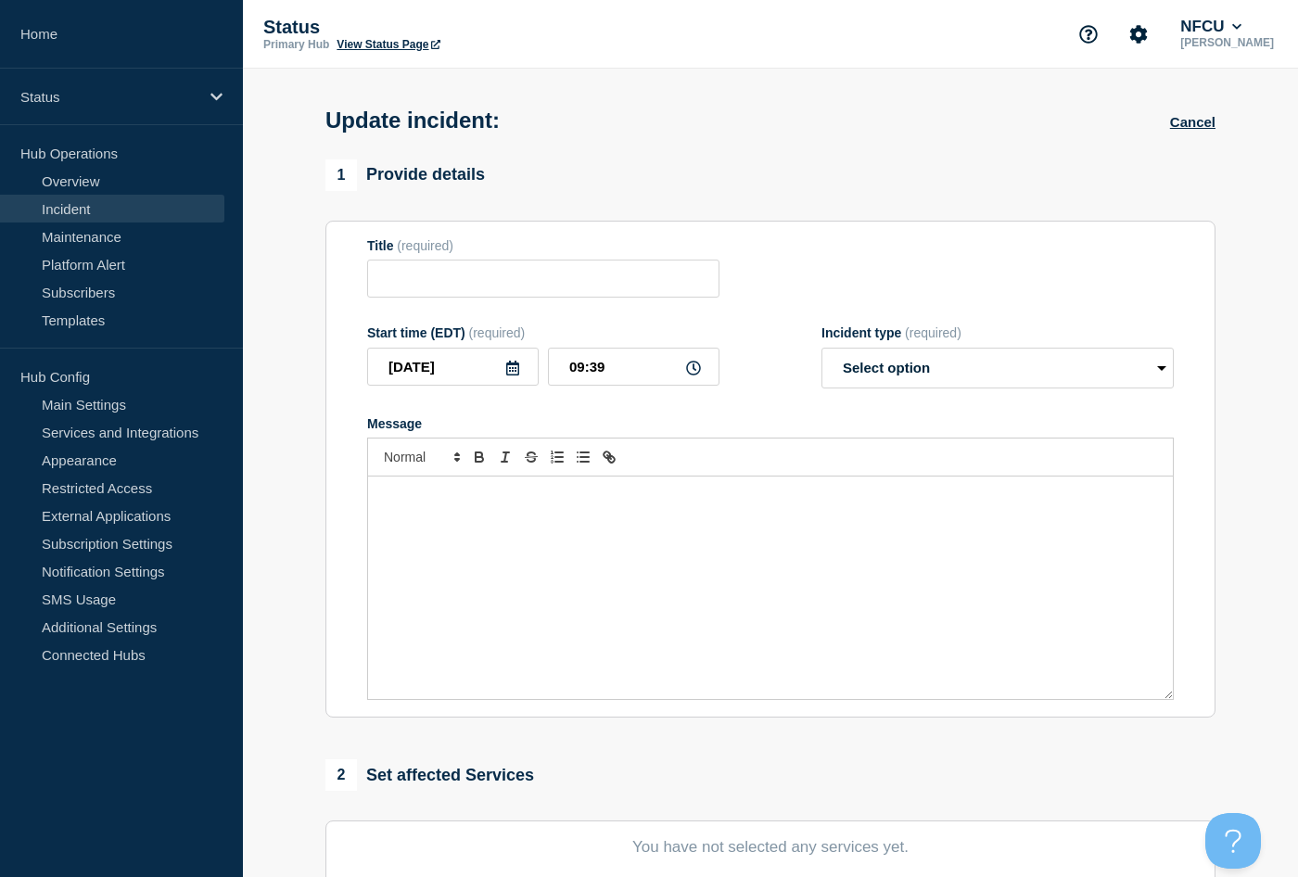
radio input "true"
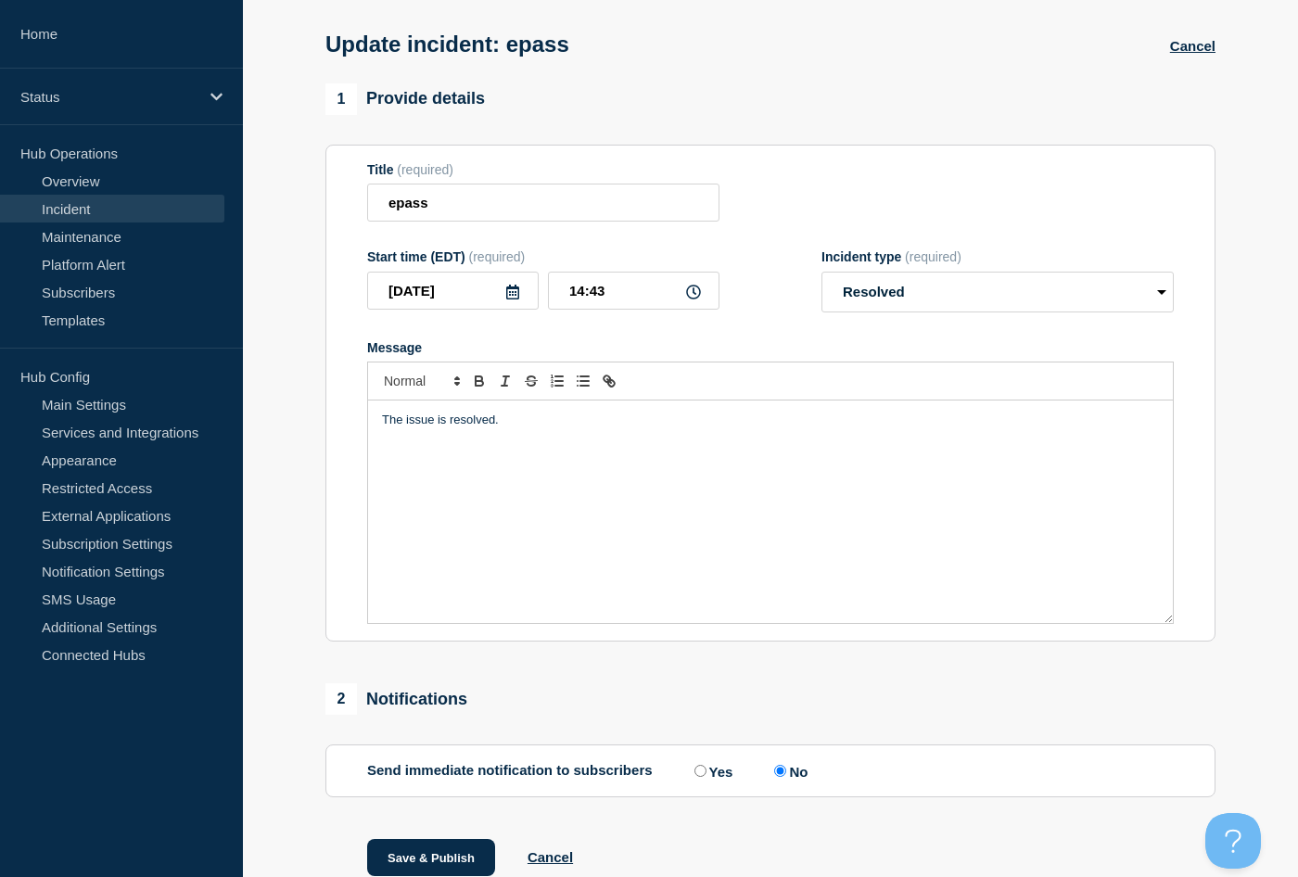
scroll to position [154, 0]
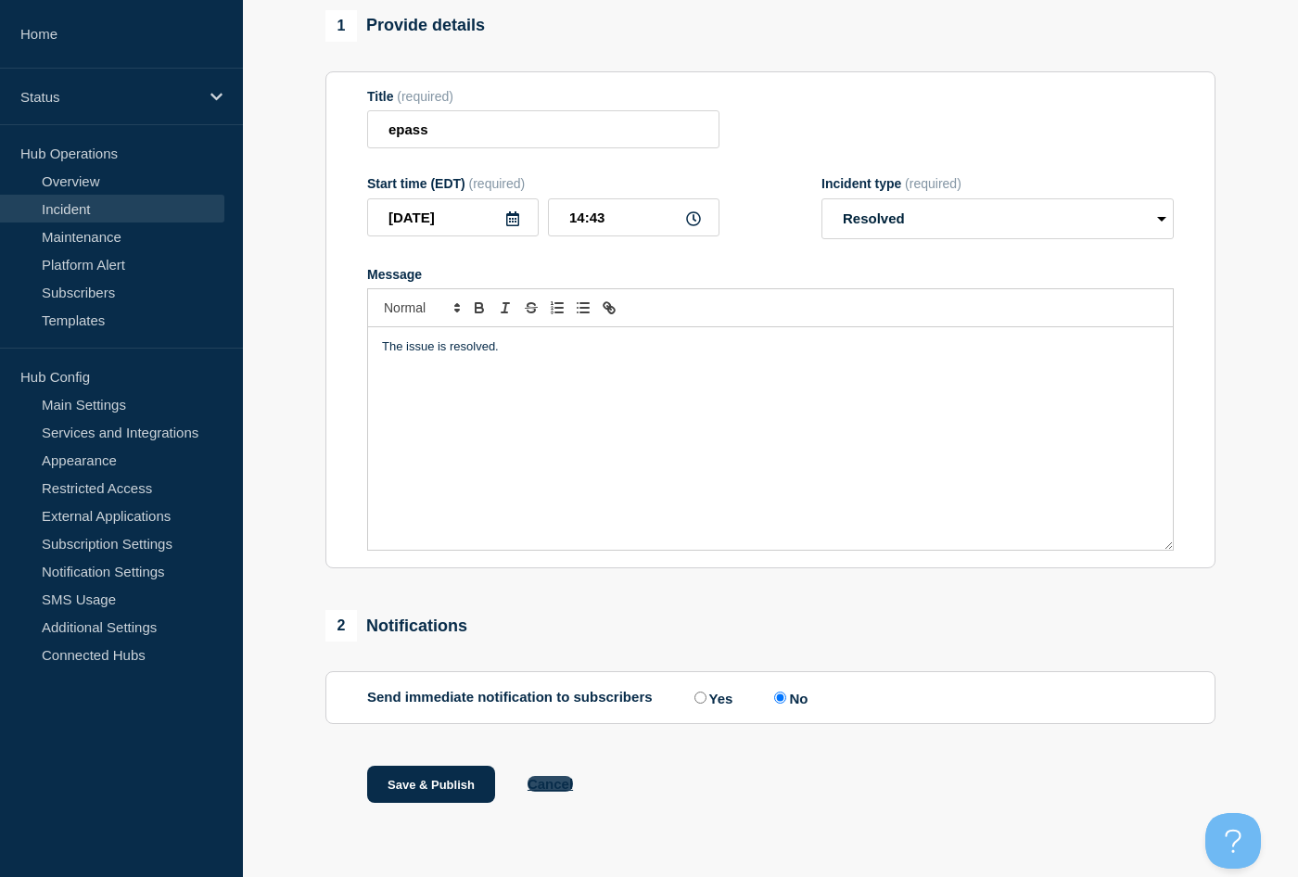
click at [531, 781] on button "Cancel" at bounding box center [549, 784] width 45 height 16
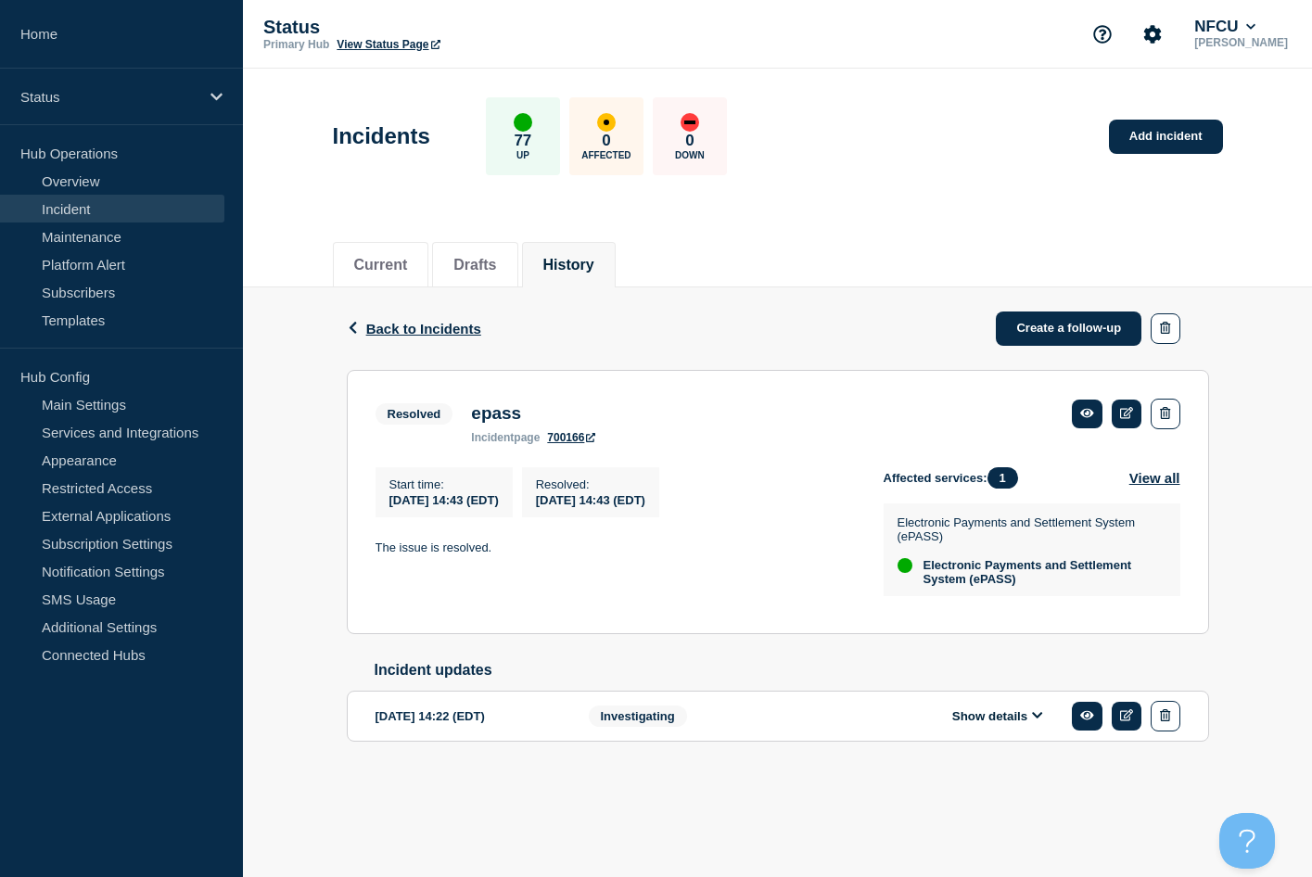
click at [1237, 439] on div "Back Back to Incidents Create a follow-up Resolved epass Start time [DATE] 14:4…" at bounding box center [777, 543] width 1069 height 513
click at [1244, 362] on div "Back Back to Incidents Create a follow-up Resolved epass Start time [DATE] 14:4…" at bounding box center [777, 543] width 1069 height 513
click at [594, 259] on button "History" at bounding box center [568, 265] width 51 height 17
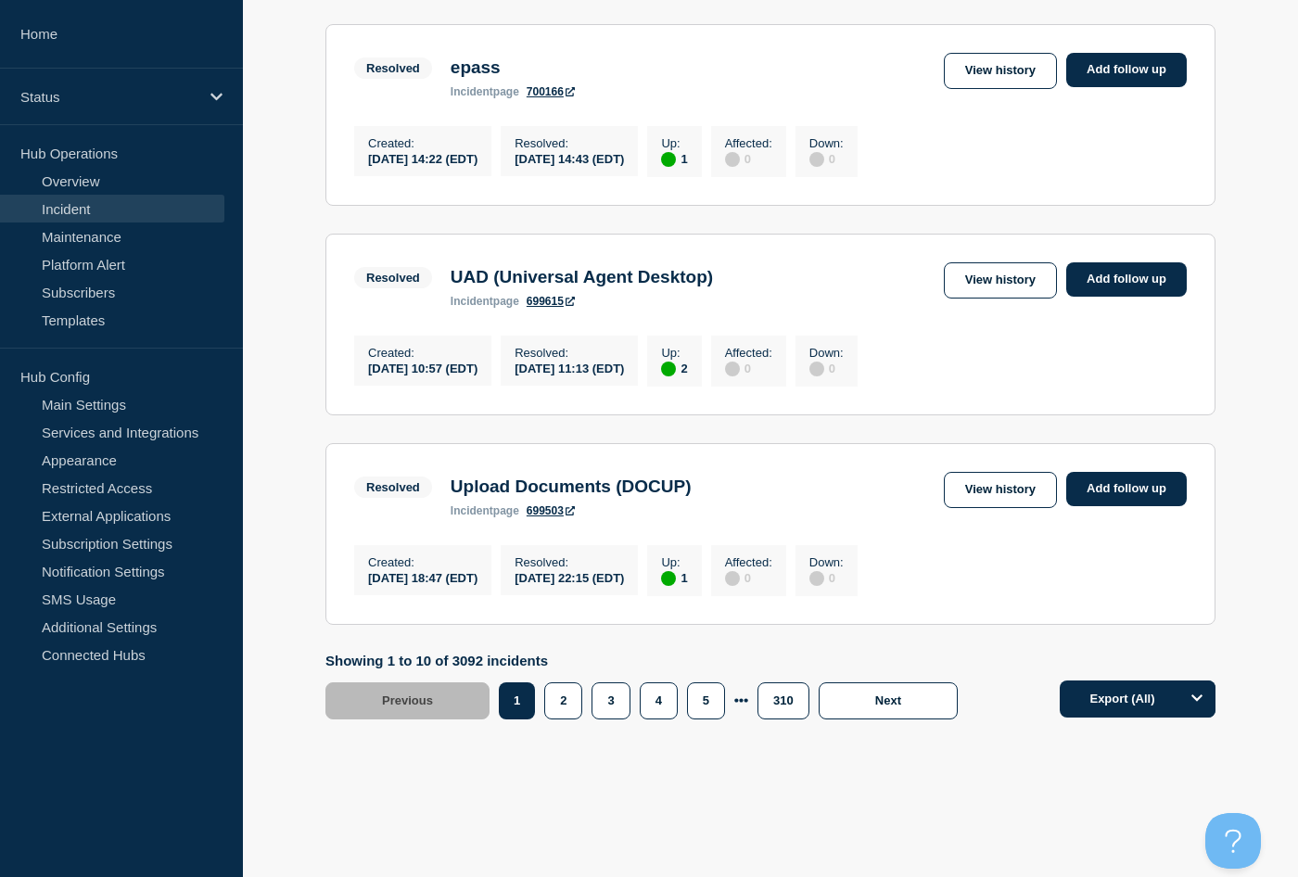
scroll to position [1900, 0]
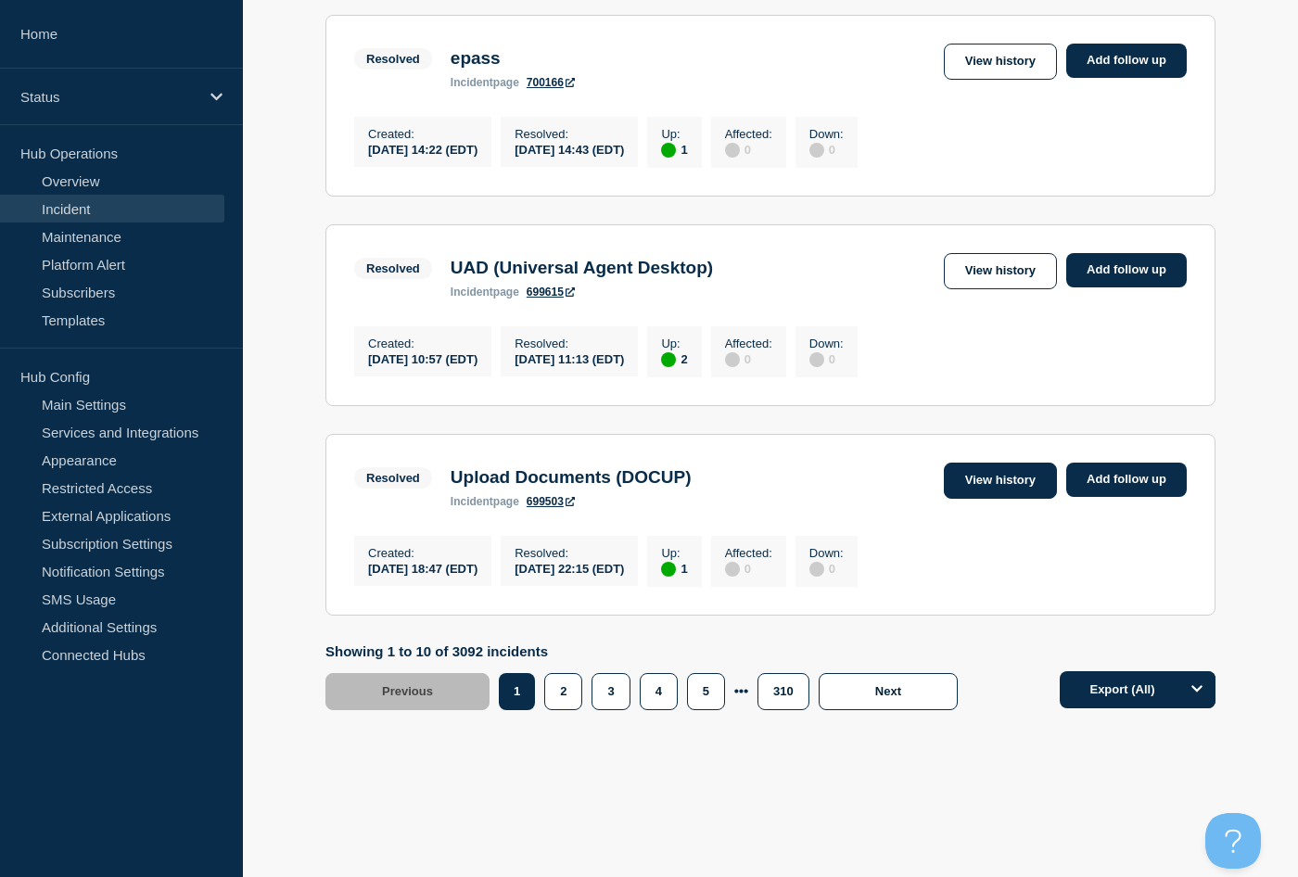
click at [1009, 485] on link "View history" at bounding box center [1000, 481] width 113 height 36
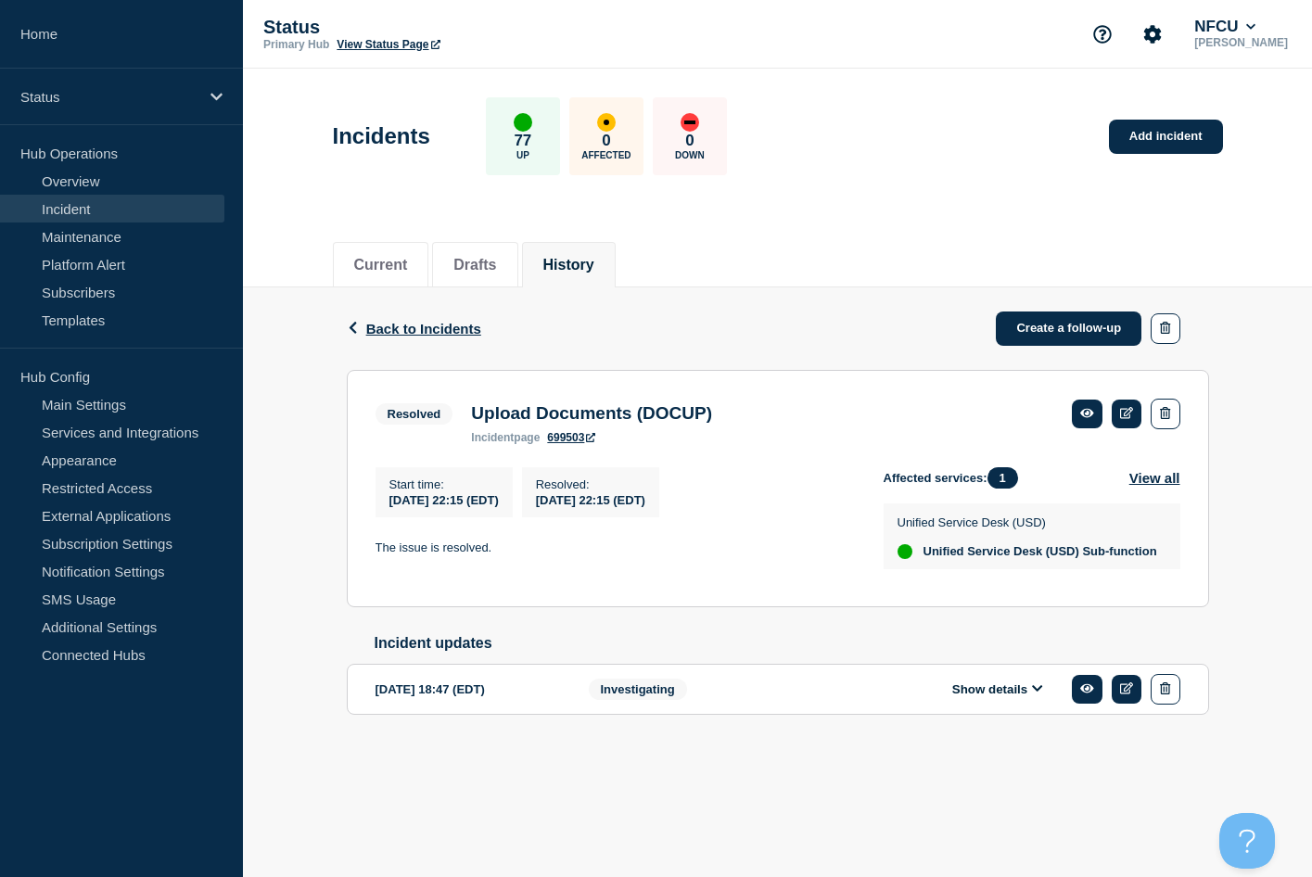
click at [1244, 513] on div "Back Back to Incidents Create a follow-up Resolved Upload Documents (DOCUP) Sta…" at bounding box center [777, 530] width 1069 height 486
click at [587, 265] on button "History" at bounding box center [568, 265] width 51 height 17
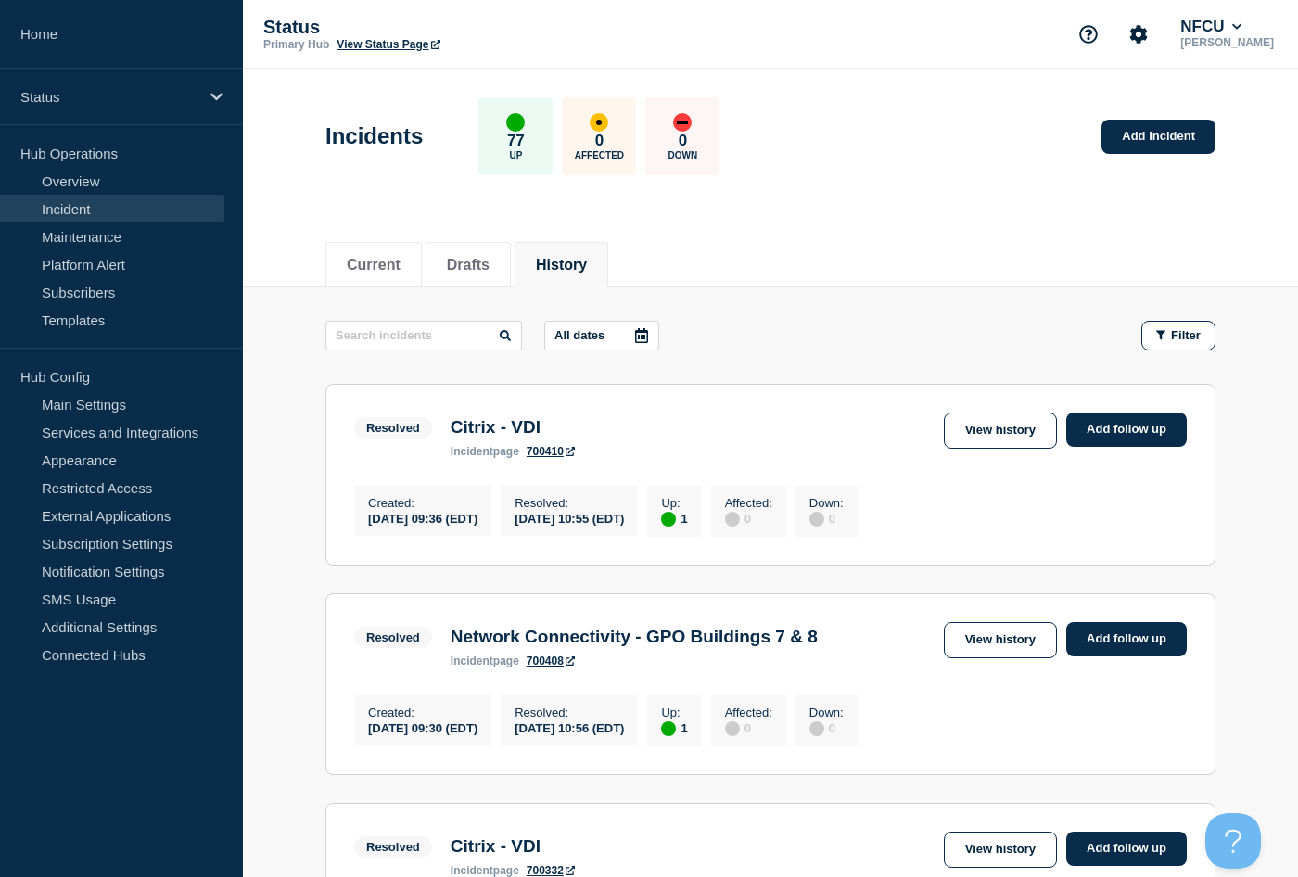
click at [16, 753] on aside "Home Status Hub Operations Overview Incident Maintenance Platform Alert Subscri…" at bounding box center [121, 438] width 243 height 877
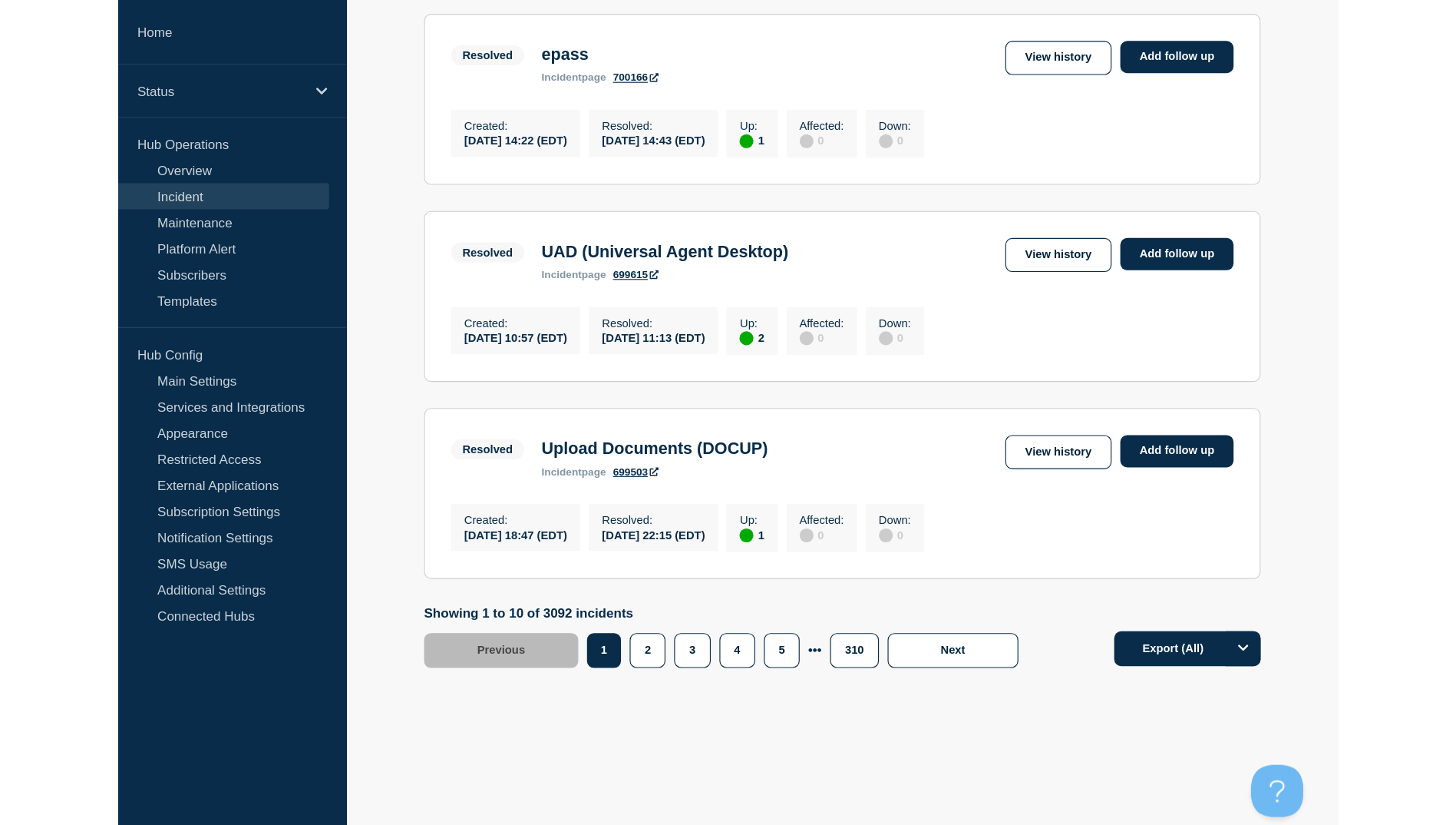
scroll to position [1476, 0]
